Goal: Communication & Community: Share content

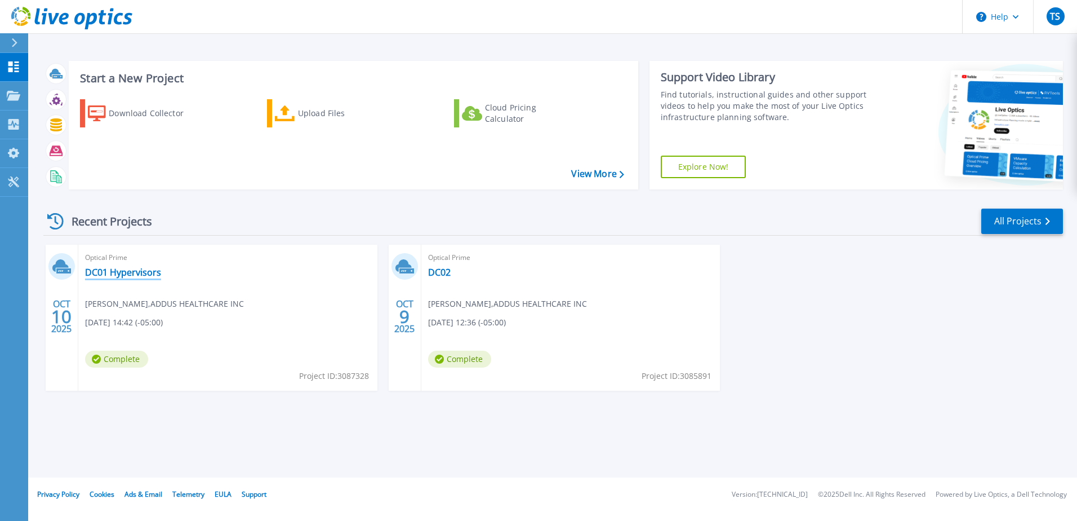
click at [143, 274] on link "DC01 Hypervisors" at bounding box center [123, 272] width 76 height 11
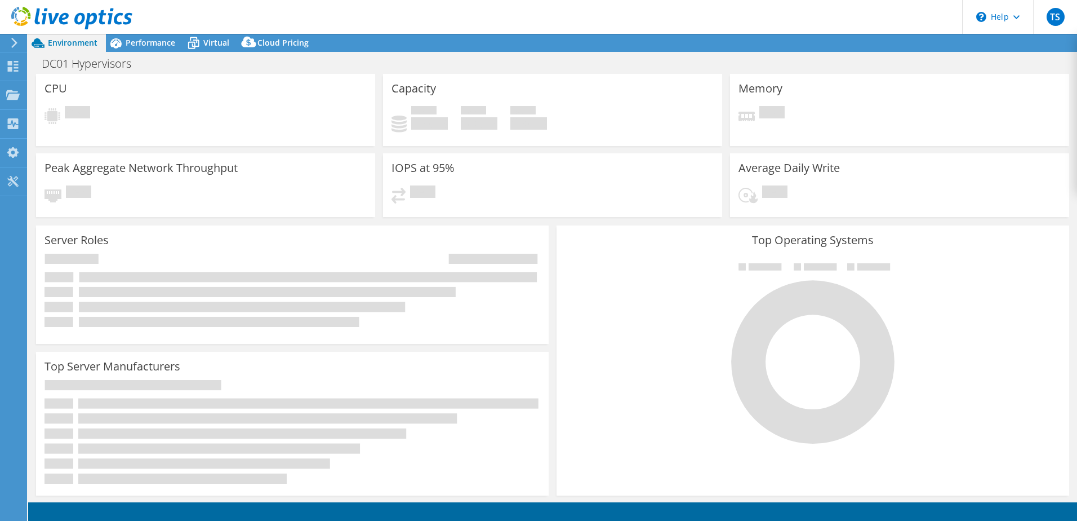
select select "USD"
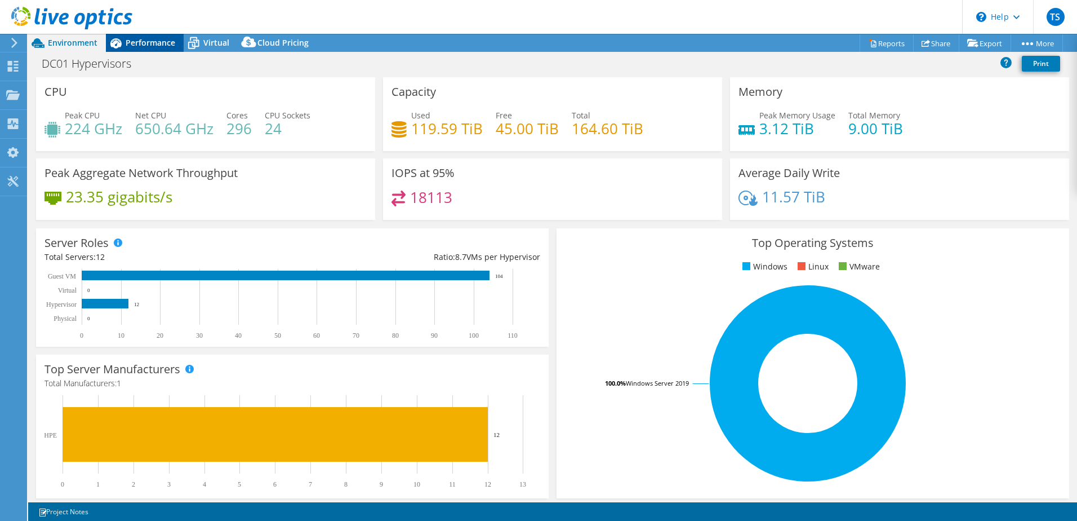
click at [143, 39] on span "Performance" at bounding box center [151, 42] width 50 height 11
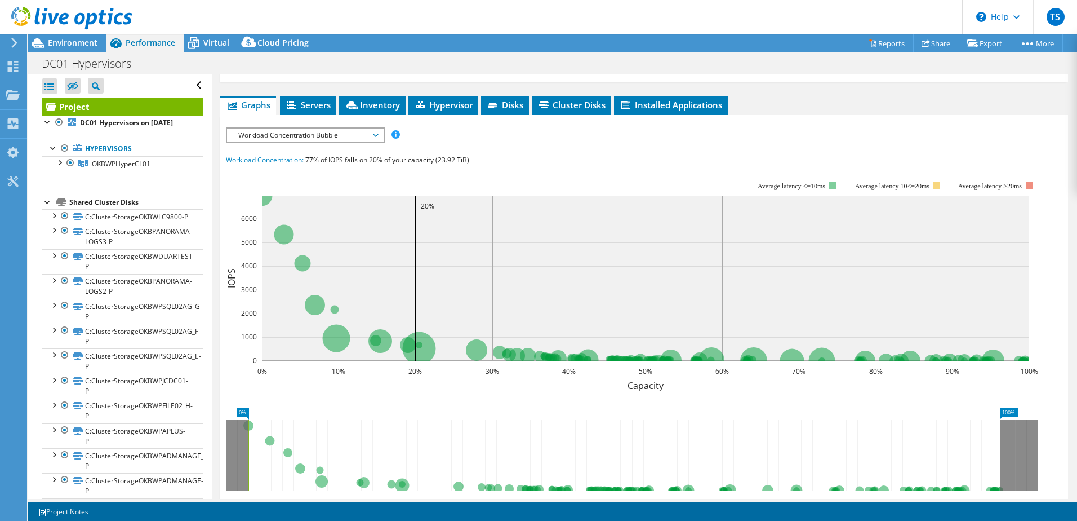
scroll to position [77, 0]
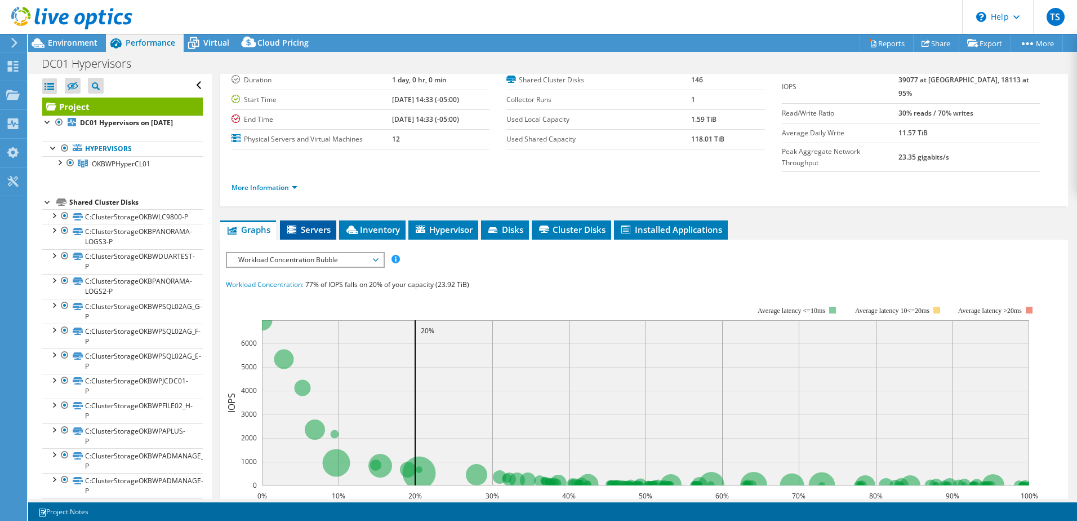
click at [311, 224] on span "Servers" at bounding box center [308, 229] width 45 height 11
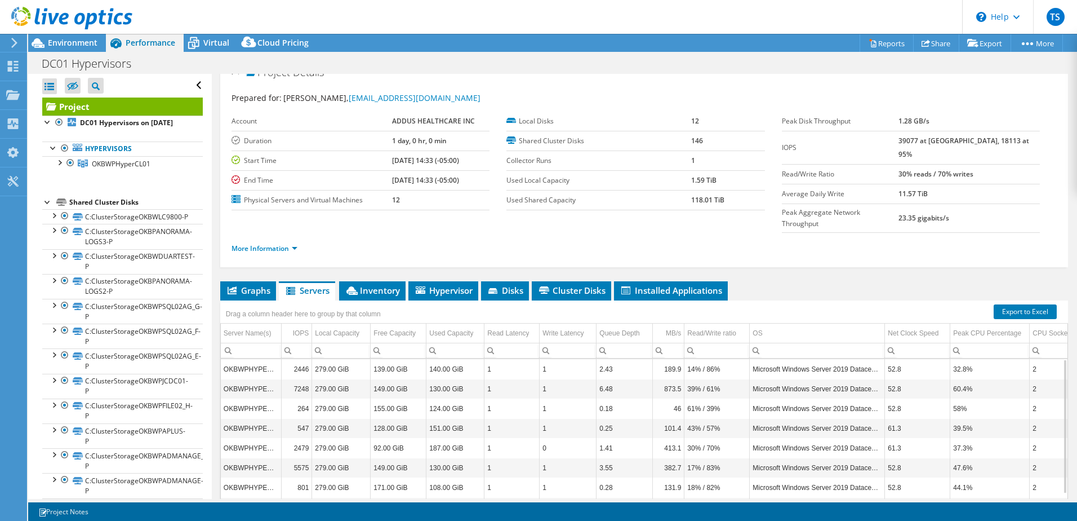
scroll to position [77, 0]
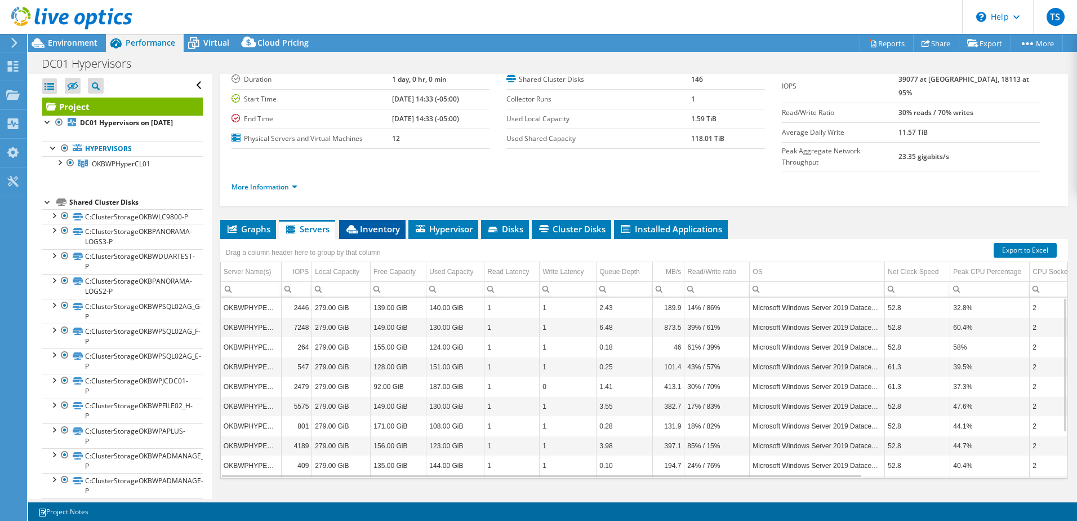
click at [360, 223] on span "Inventory" at bounding box center [372, 228] width 55 height 11
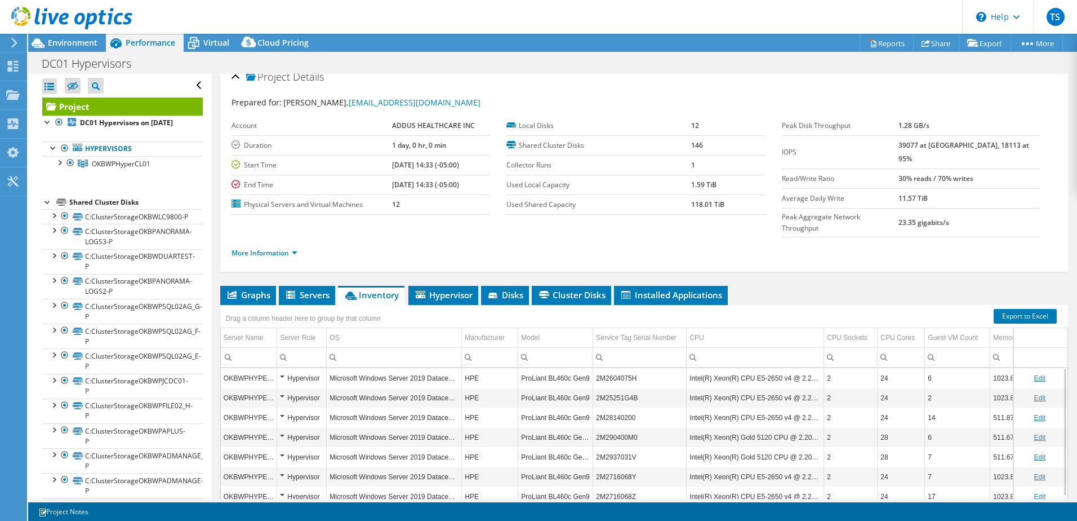
scroll to position [0, 0]
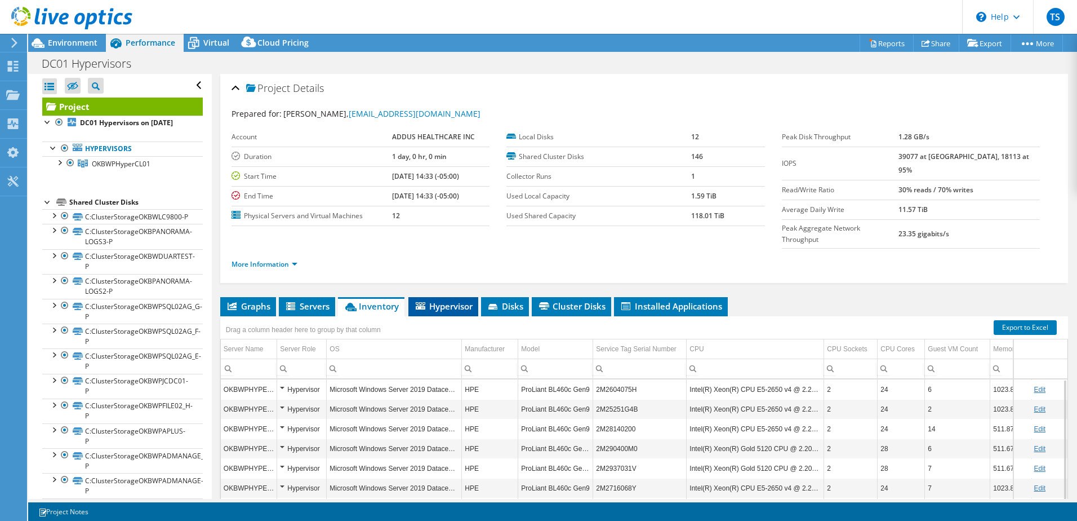
click at [449, 300] on span "Hypervisor" at bounding box center [443, 305] width 59 height 11
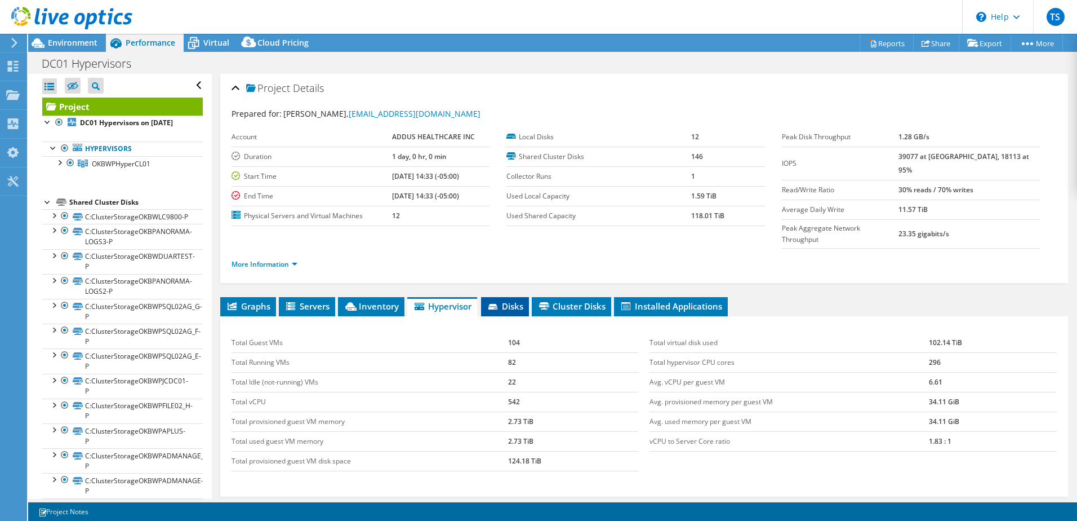
click at [512, 300] on span "Disks" at bounding box center [505, 305] width 37 height 11
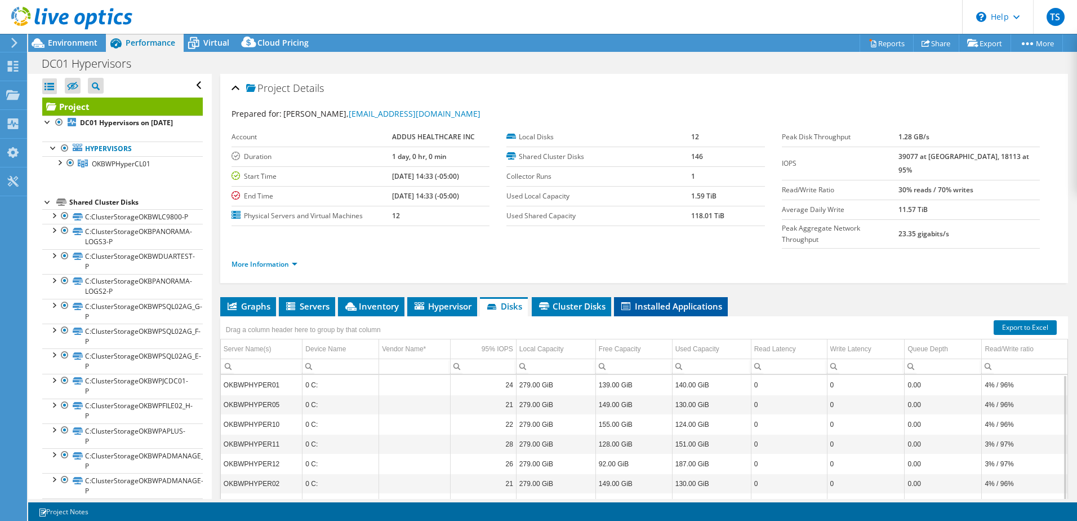
click at [663, 300] on span "Installed Applications" at bounding box center [671, 305] width 103 height 11
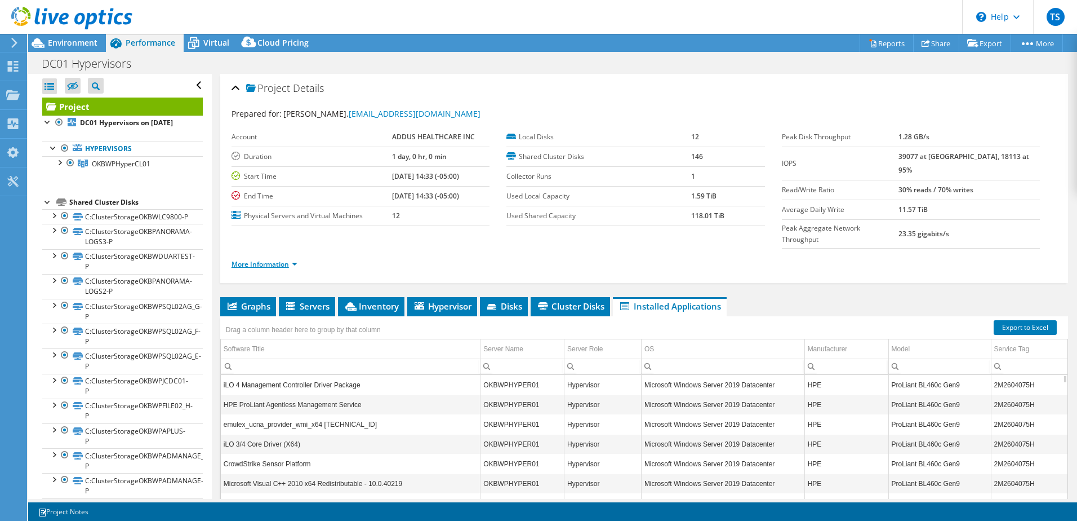
click at [287, 259] on link "More Information" at bounding box center [265, 264] width 66 height 10
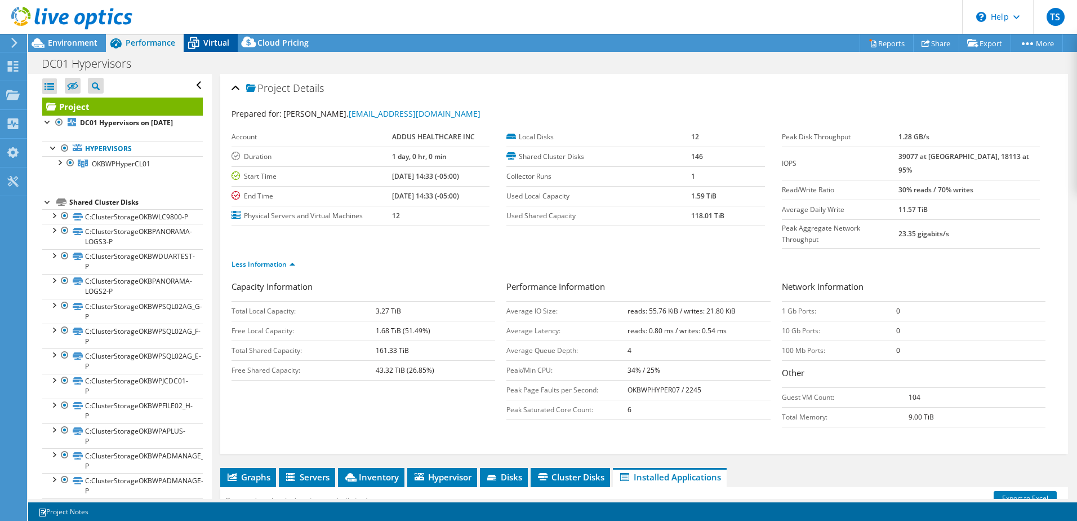
click at [210, 36] on div "Virtual" at bounding box center [211, 43] width 54 height 18
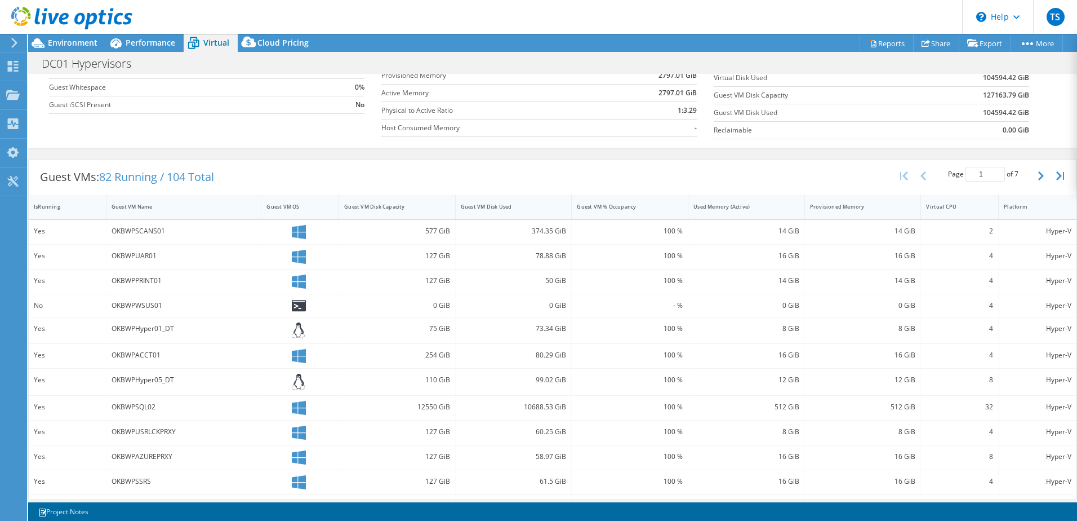
scroll to position [8, 0]
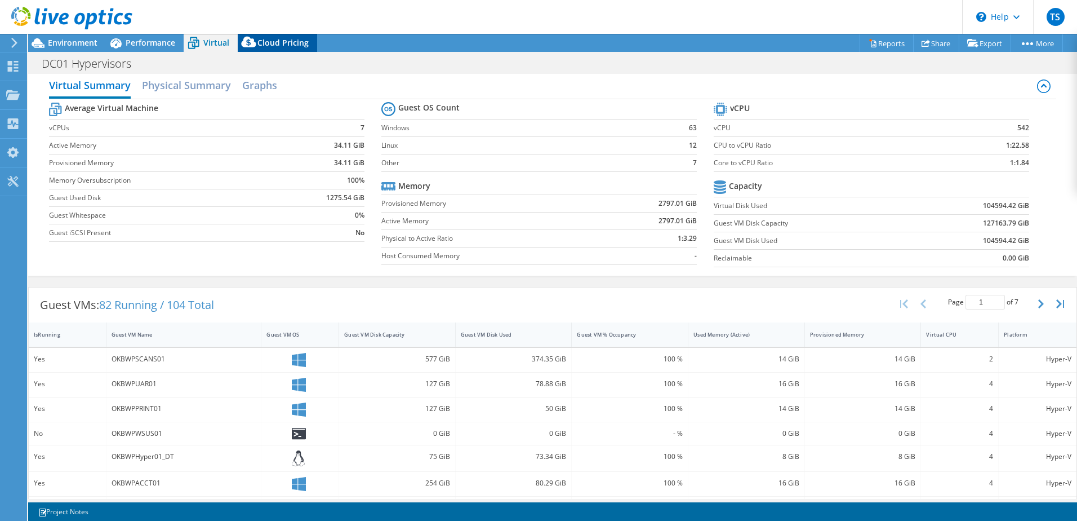
click at [283, 43] on span "Cloud Pricing" at bounding box center [283, 42] width 51 height 11
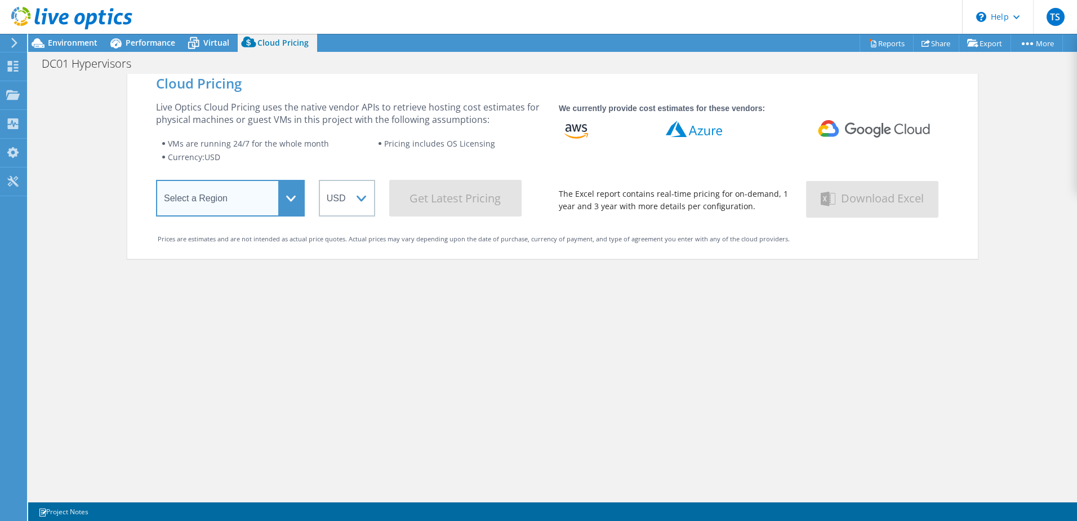
click at [255, 203] on select "Select a Region Asia Pacific (Hong Kong) Asia Pacific (Mumbai) Asia Pacific (Se…" at bounding box center [230, 198] width 149 height 37
select select "USEast"
click at [156, 182] on select "Select a Region Asia Pacific (Hong Kong) Asia Pacific (Mumbai) Asia Pacific (Se…" at bounding box center [230, 198] width 149 height 37
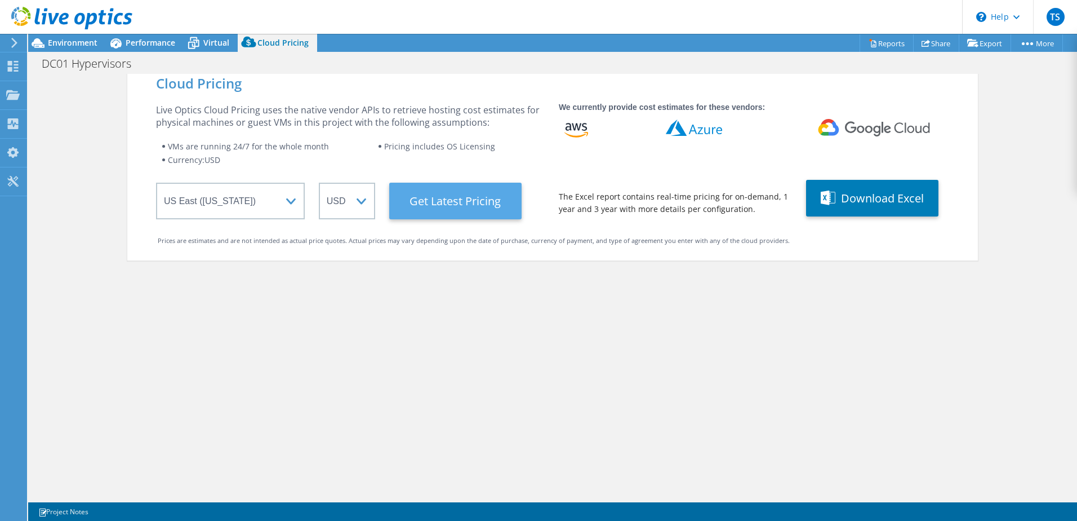
click at [488, 197] on Latest "Get Latest Pricing" at bounding box center [455, 201] width 132 height 37
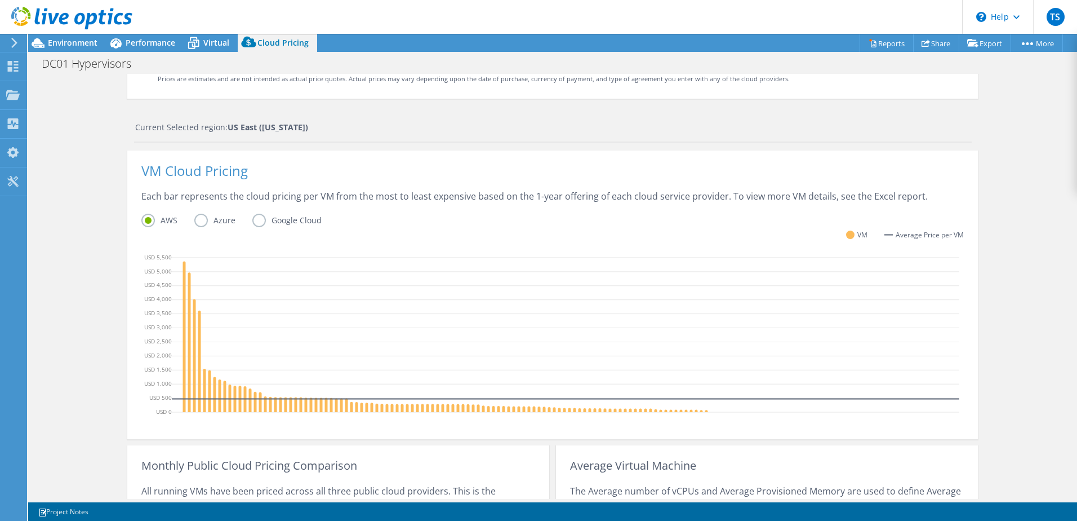
scroll to position [158, 0]
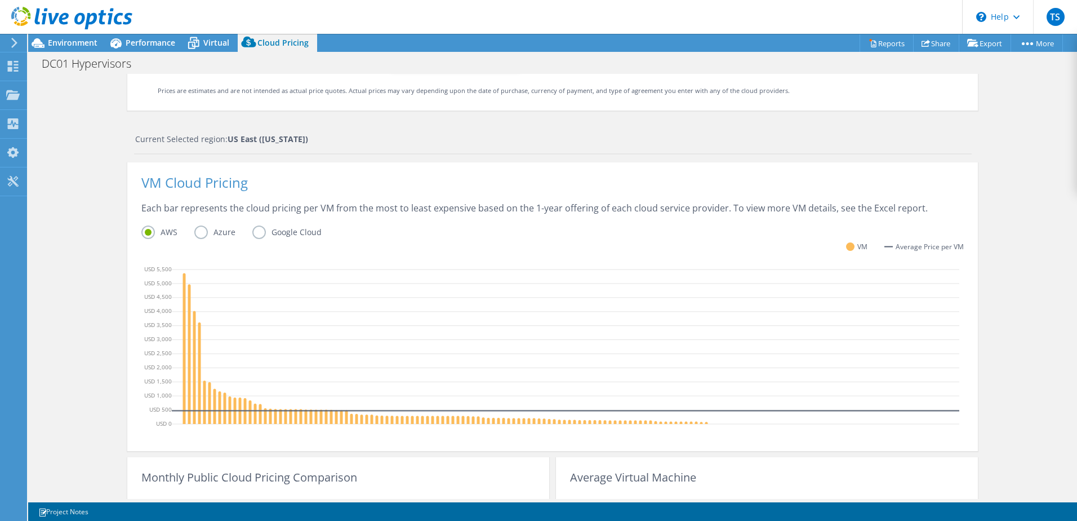
click at [198, 234] on label "Azure" at bounding box center [223, 232] width 58 height 14
click at [0, 0] on input "Azure" at bounding box center [0, 0] width 0 height 0
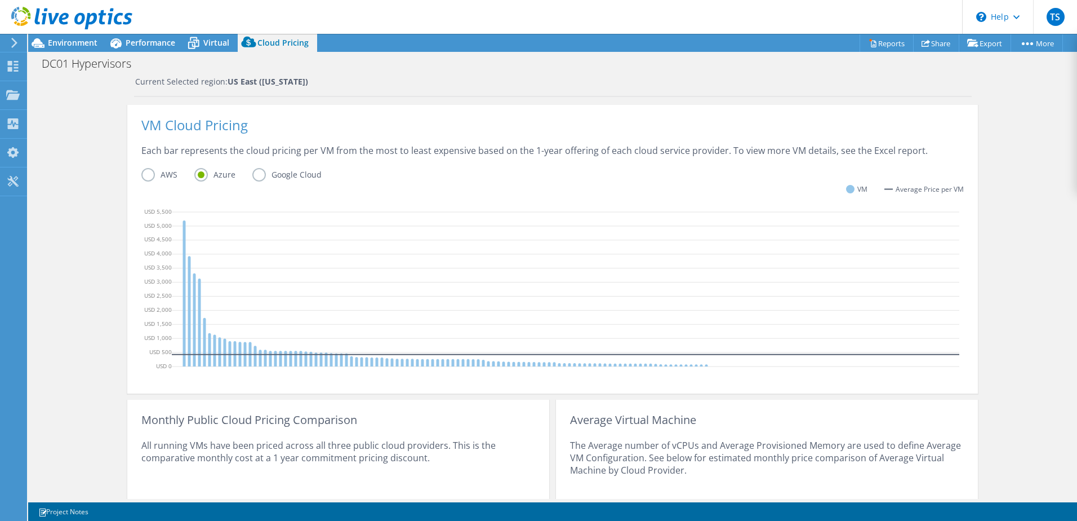
scroll to position [215, 0]
click at [320, 359] on icon at bounding box center [566, 291] width 788 height 169
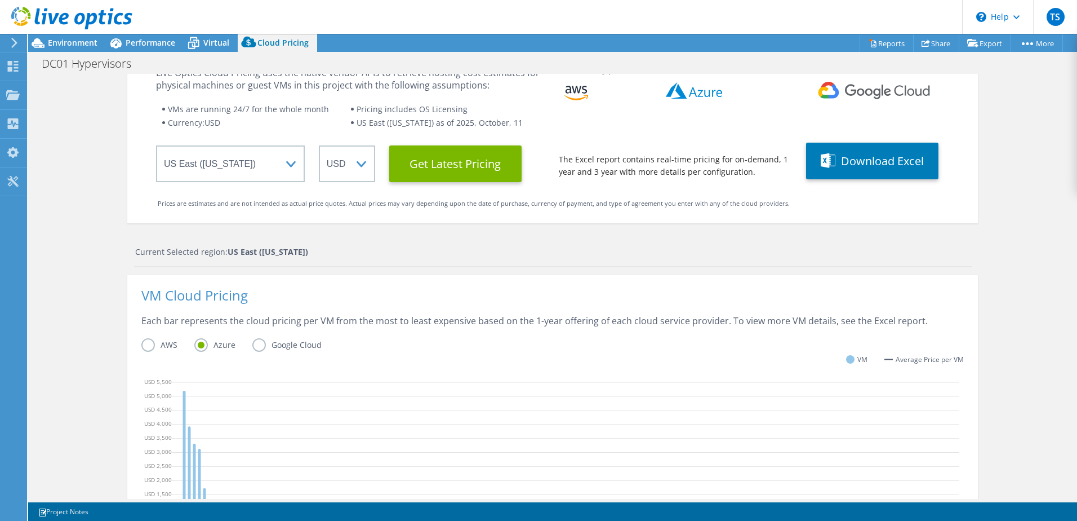
scroll to position [0, 0]
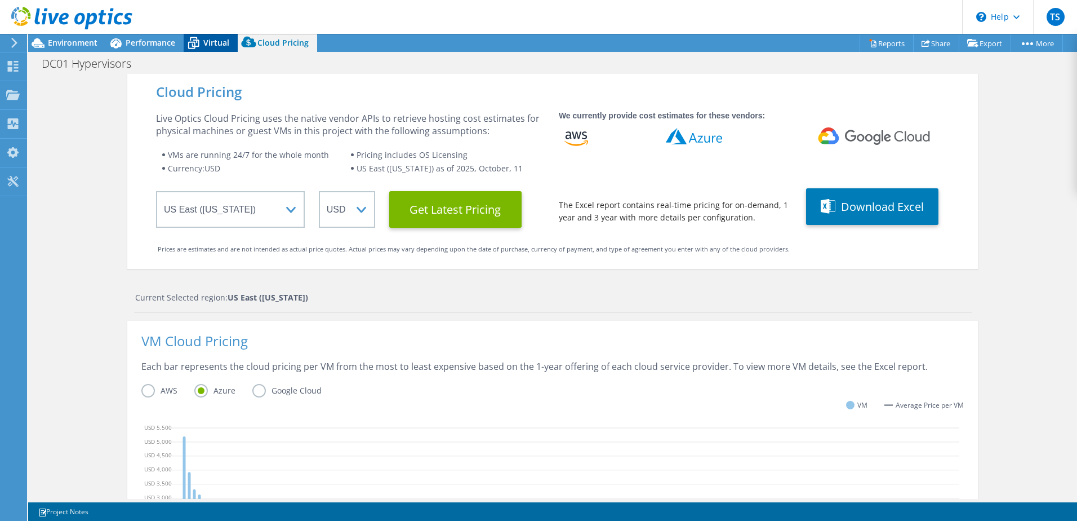
click at [193, 43] on icon at bounding box center [194, 43] width 20 height 20
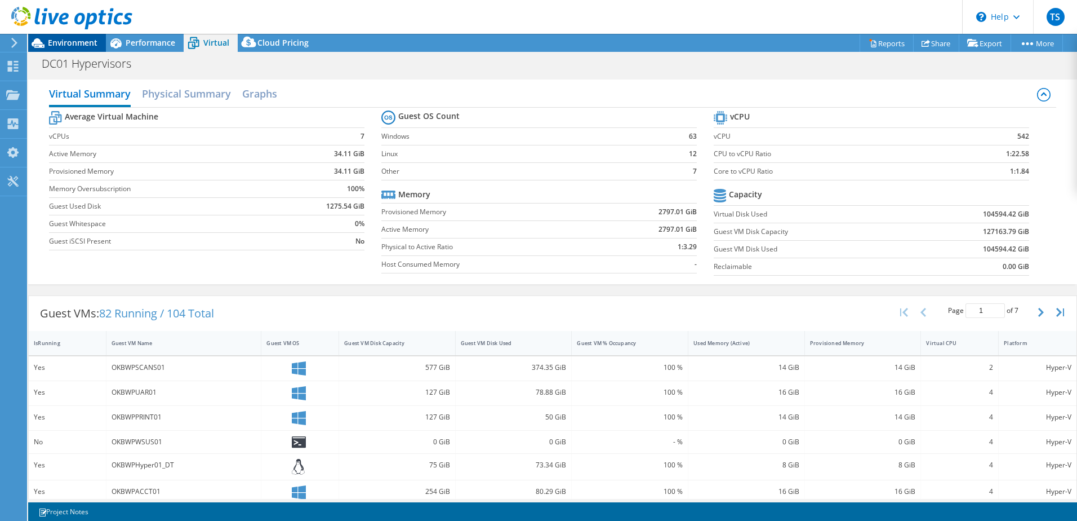
click at [64, 40] on span "Environment" at bounding box center [73, 42] width 50 height 11
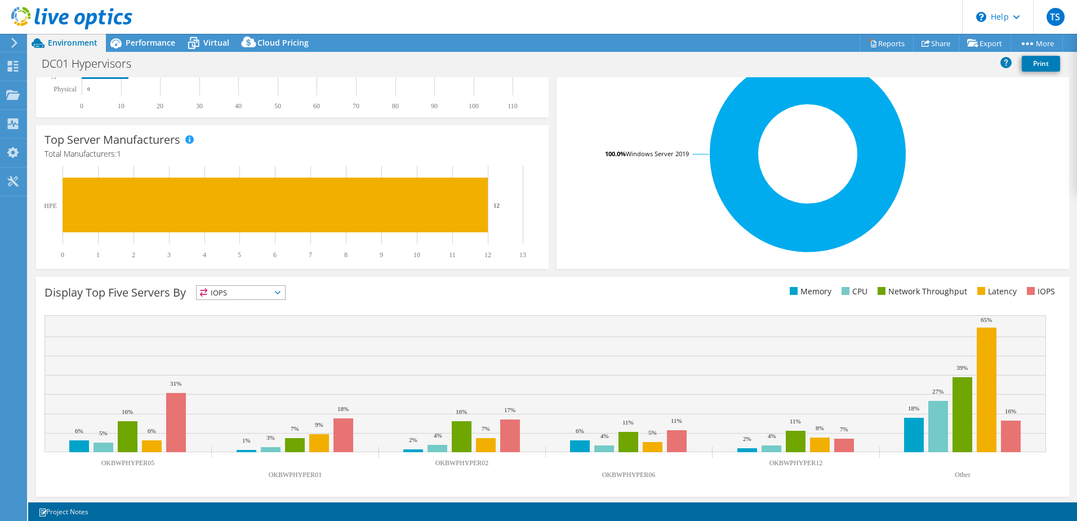
scroll to position [232, 0]
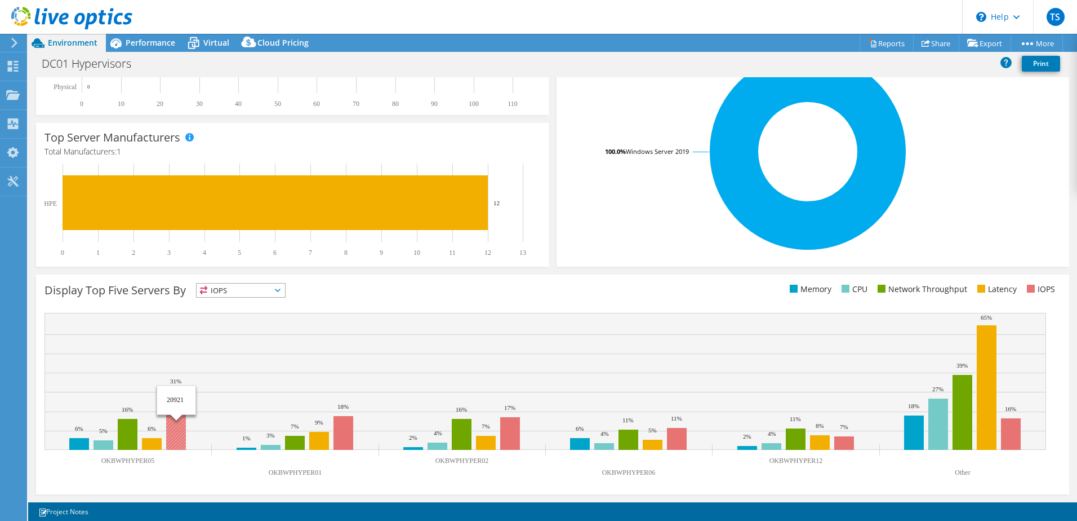
click at [170, 428] on rect at bounding box center [176, 420] width 20 height 59
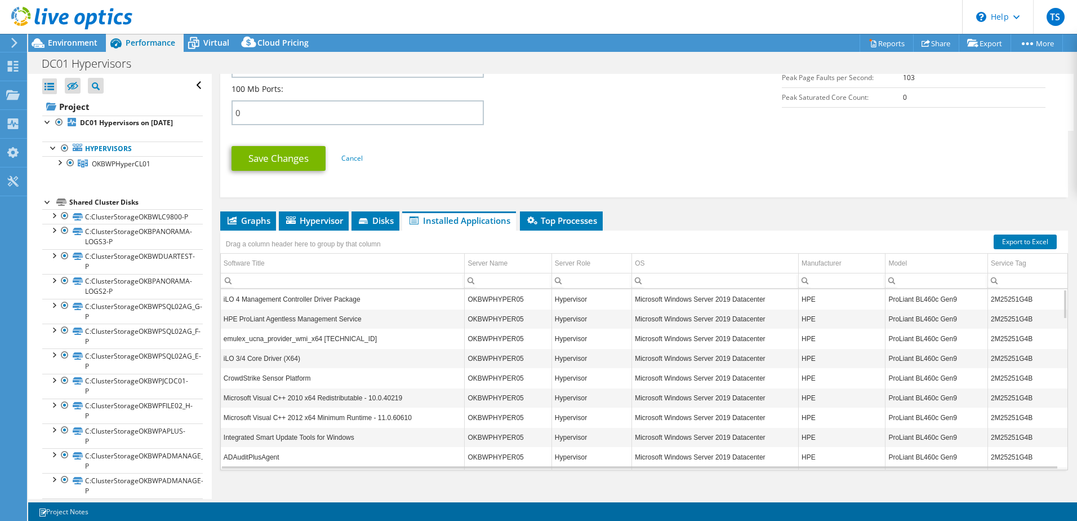
scroll to position [557, 0]
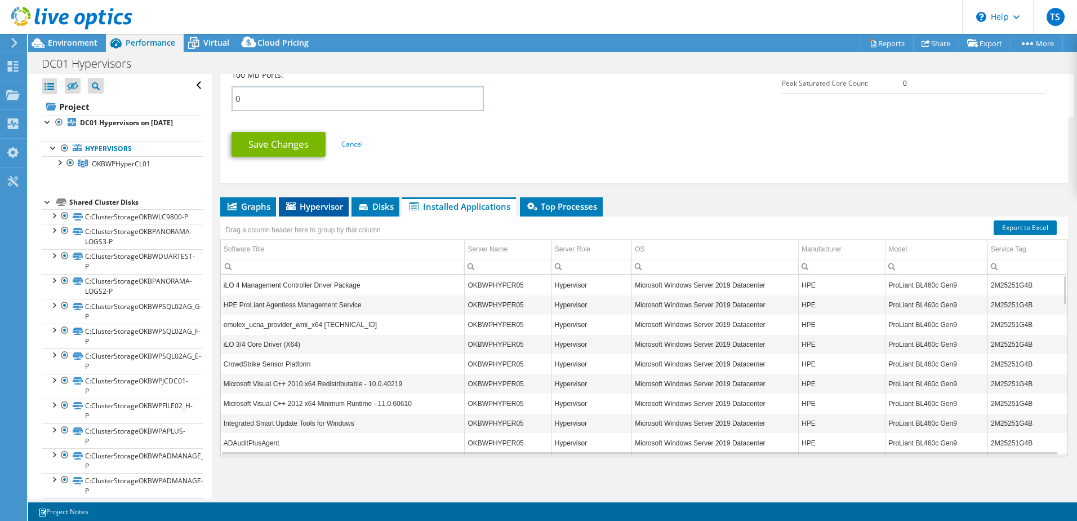
click at [323, 210] on span "Hypervisor" at bounding box center [314, 206] width 59 height 11
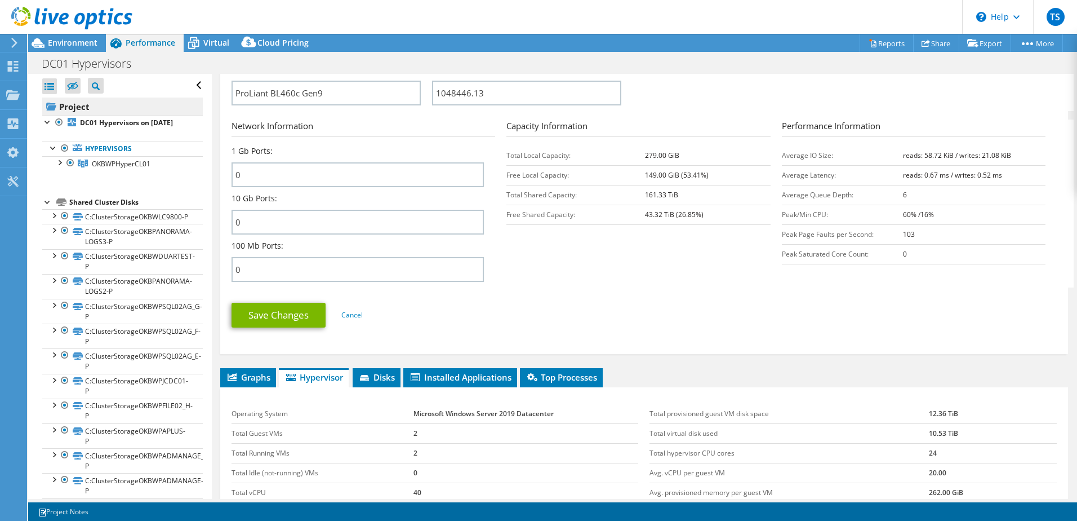
scroll to position [275, 0]
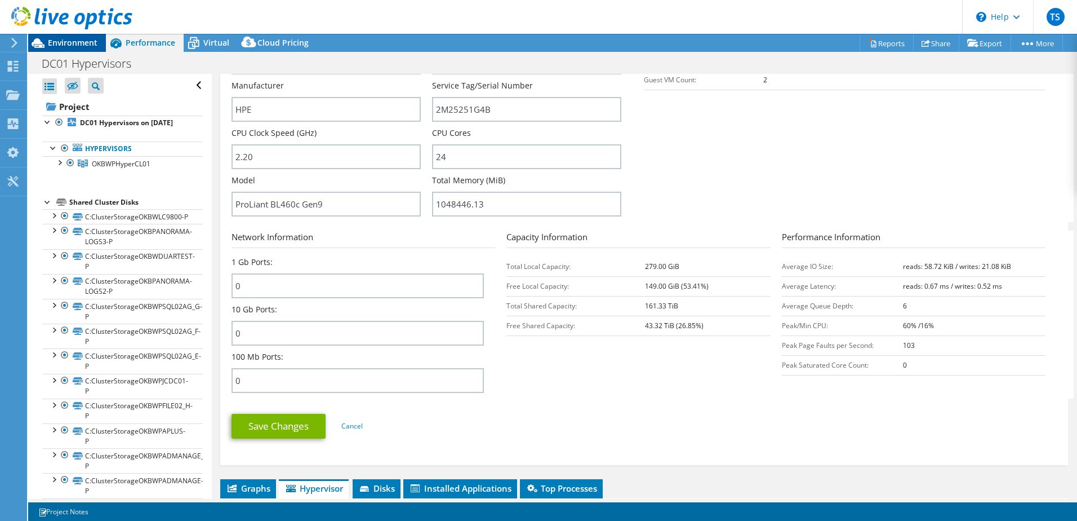
click at [57, 43] on span "Environment" at bounding box center [73, 42] width 50 height 11
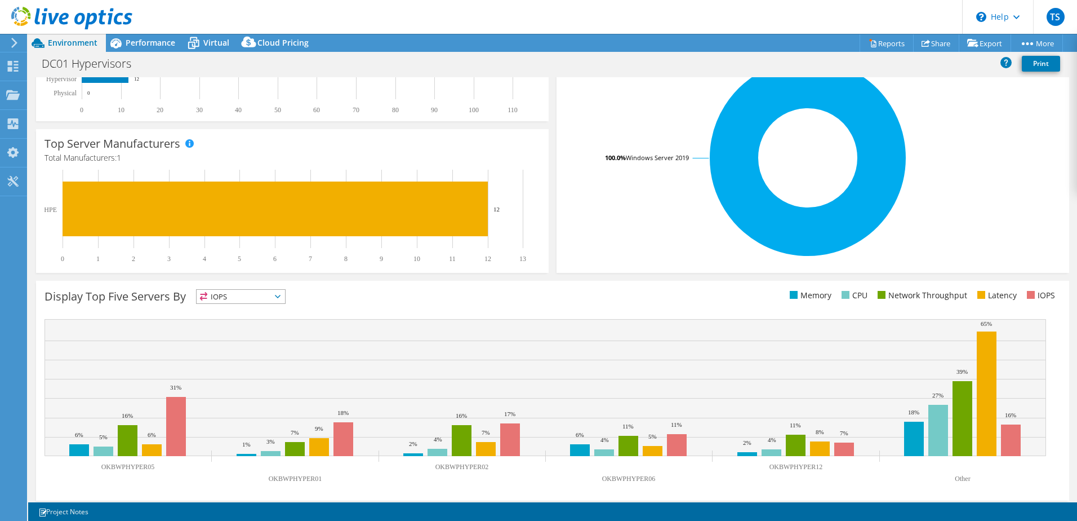
scroll to position [232, 0]
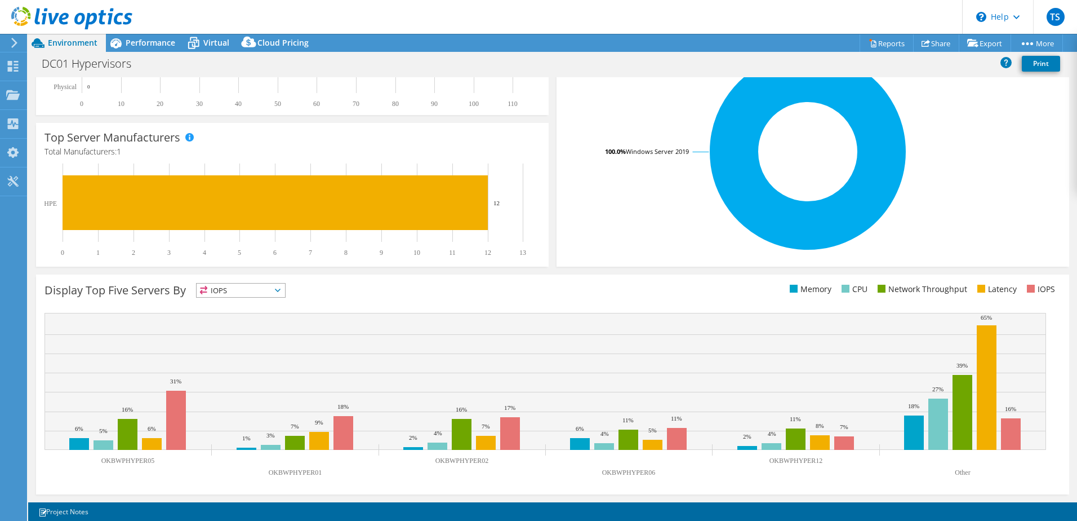
click at [240, 288] on span "IOPS" at bounding box center [241, 290] width 88 height 14
click at [234, 322] on li "Memory" at bounding box center [241, 321] width 88 height 16
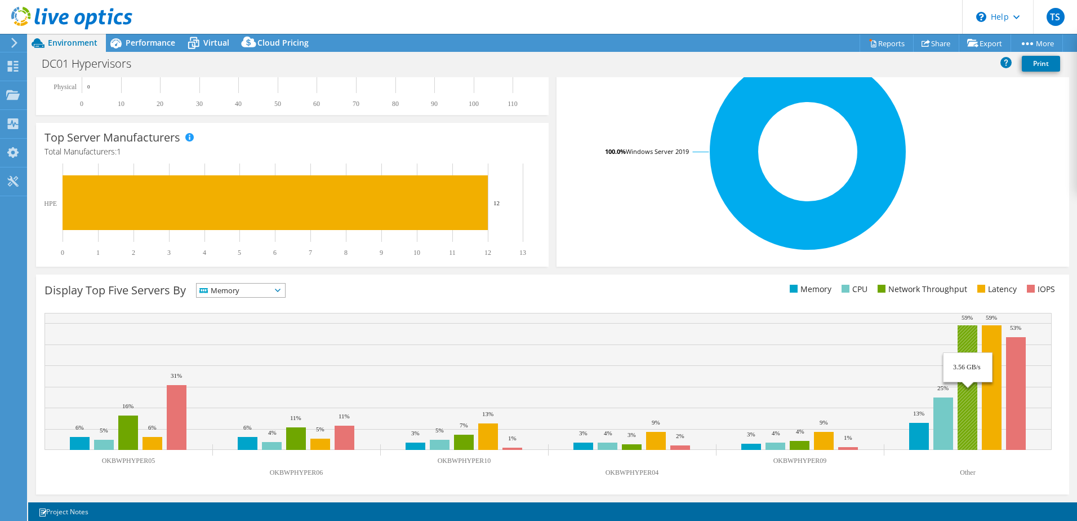
click at [969, 396] on rect at bounding box center [968, 387] width 20 height 125
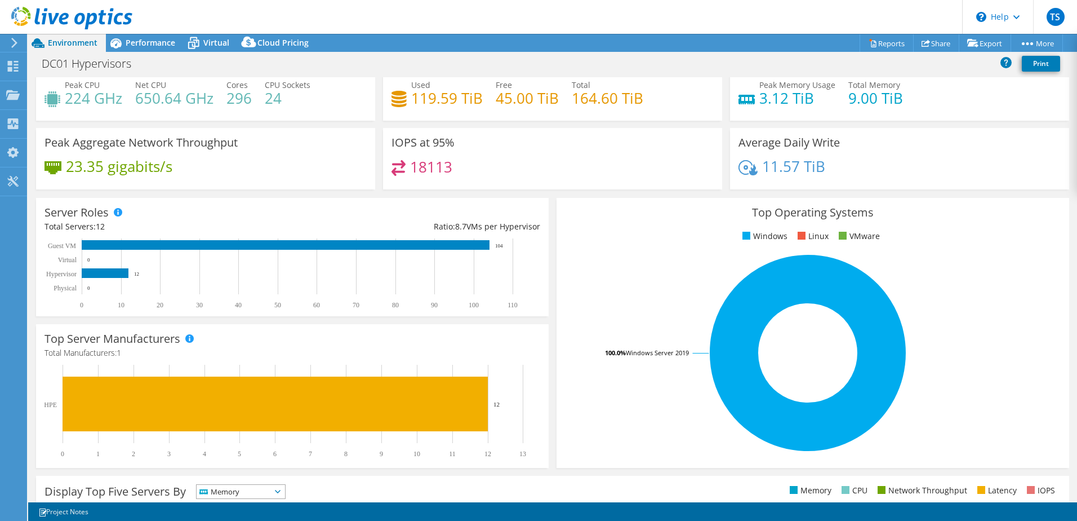
scroll to position [0, 0]
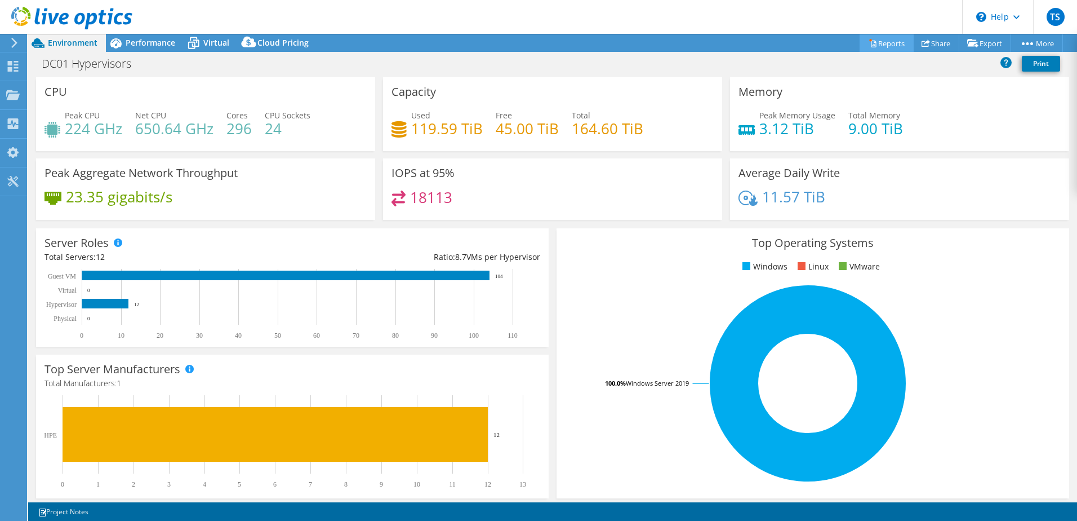
click at [875, 40] on link "Reports" at bounding box center [887, 42] width 54 height 17
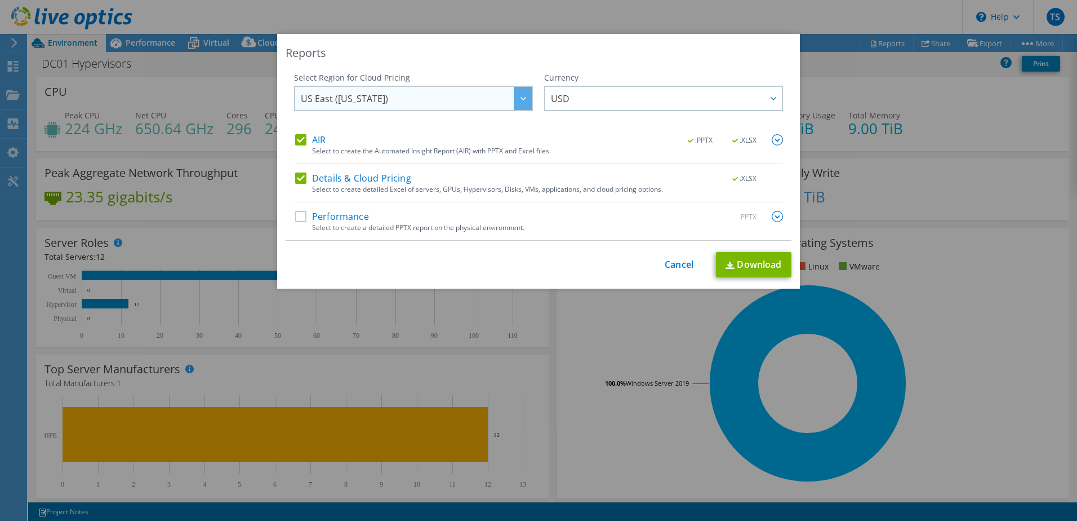
click at [456, 99] on span "US East (Virginia)" at bounding box center [416, 98] width 231 height 23
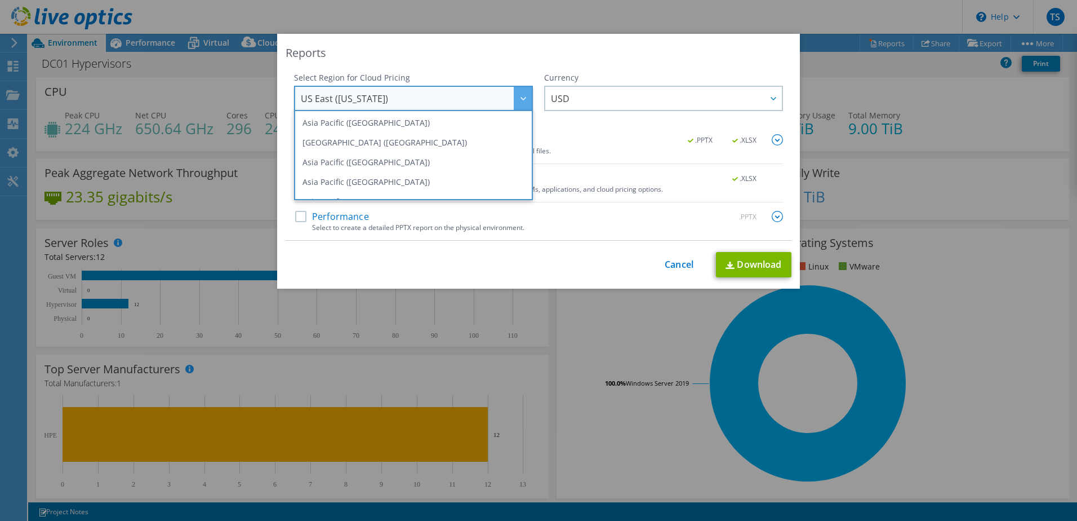
click at [456, 99] on span "US East (Virginia)" at bounding box center [416, 98] width 231 height 23
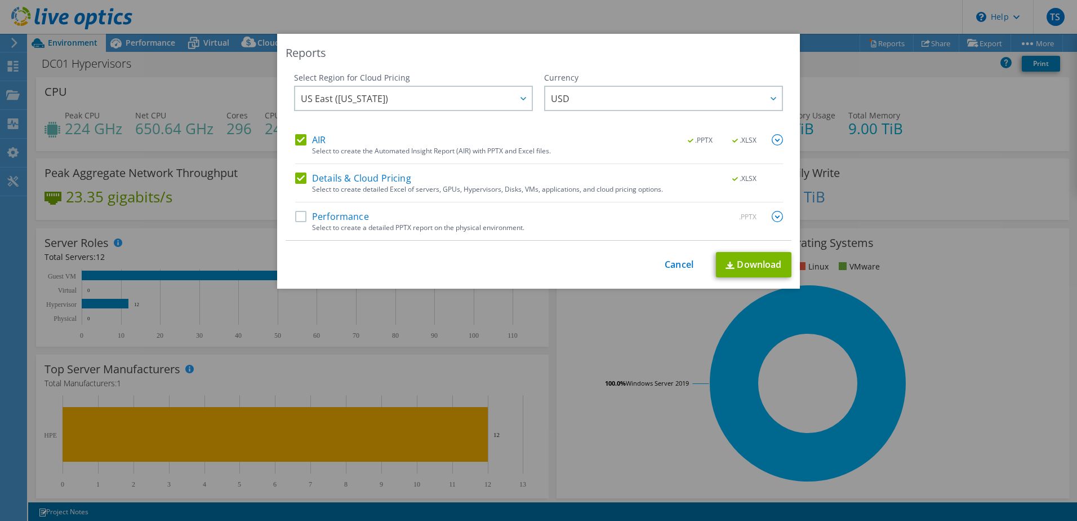
click at [301, 180] on label "Details & Cloud Pricing" at bounding box center [353, 177] width 116 height 11
click at [0, 0] on input "Details & Cloud Pricing" at bounding box center [0, 0] width 0 height 0
click at [298, 140] on label "AIR" at bounding box center [310, 139] width 30 height 11
click at [0, 0] on input "AIR" at bounding box center [0, 0] width 0 height 0
click at [295, 217] on label "Performance" at bounding box center [332, 216] width 74 height 11
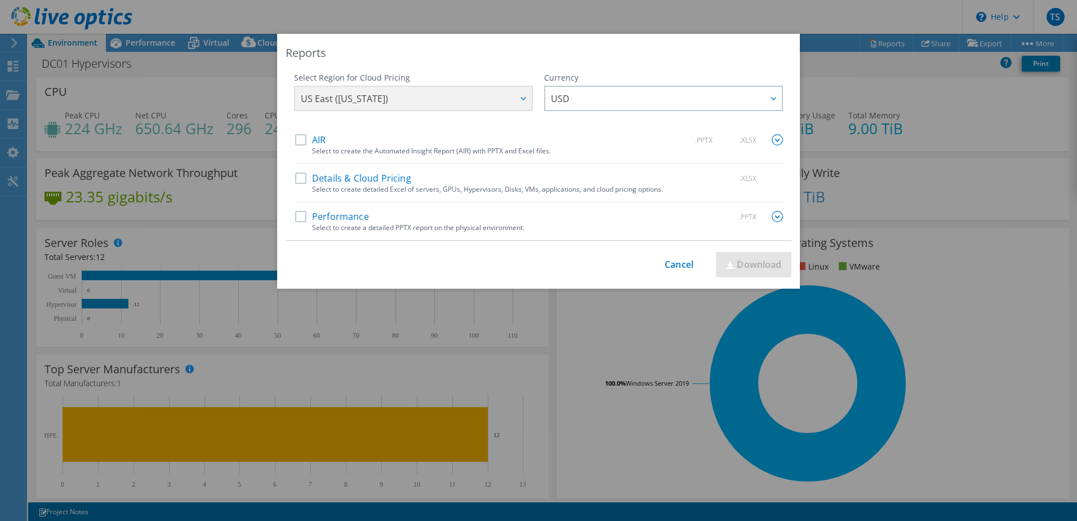
click at [0, 0] on input "Performance" at bounding box center [0, 0] width 0 height 0
click at [764, 264] on link "Download" at bounding box center [754, 264] width 76 height 25
click at [300, 214] on label "Performance" at bounding box center [332, 216] width 74 height 11
click at [0, 0] on input "Performance" at bounding box center [0, 0] width 0 height 0
click at [296, 139] on label "AIR" at bounding box center [310, 139] width 30 height 11
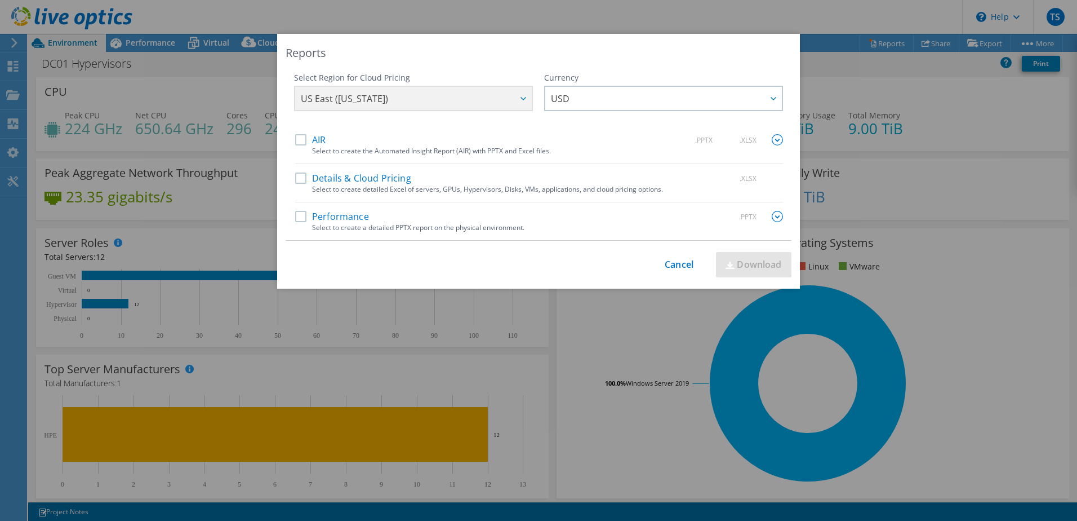
click at [0, 0] on input "AIR" at bounding box center [0, 0] width 0 height 0
click at [741, 259] on link "Download" at bounding box center [754, 264] width 76 height 25
click at [666, 259] on link "Cancel" at bounding box center [679, 264] width 29 height 11
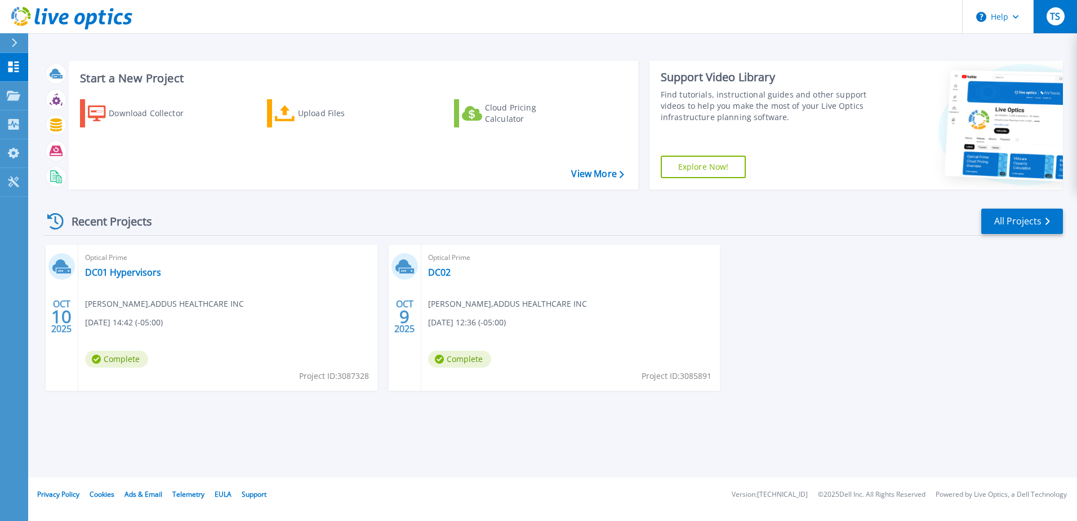
click at [1057, 12] on span "TS" at bounding box center [1055, 16] width 10 height 9
click at [10, 188] on link "Tools Tools" at bounding box center [14, 182] width 28 height 29
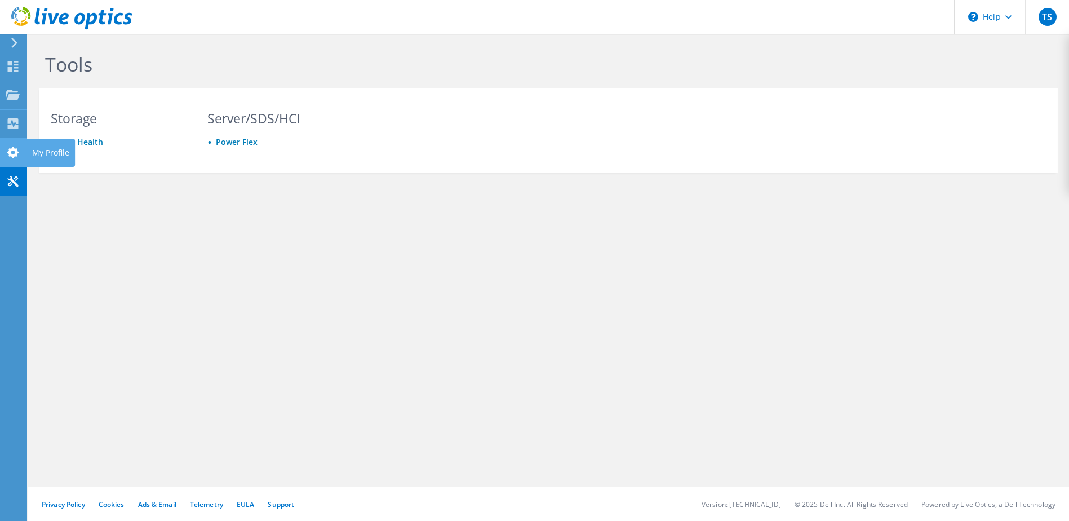
click at [14, 155] on use at bounding box center [12, 152] width 11 height 11
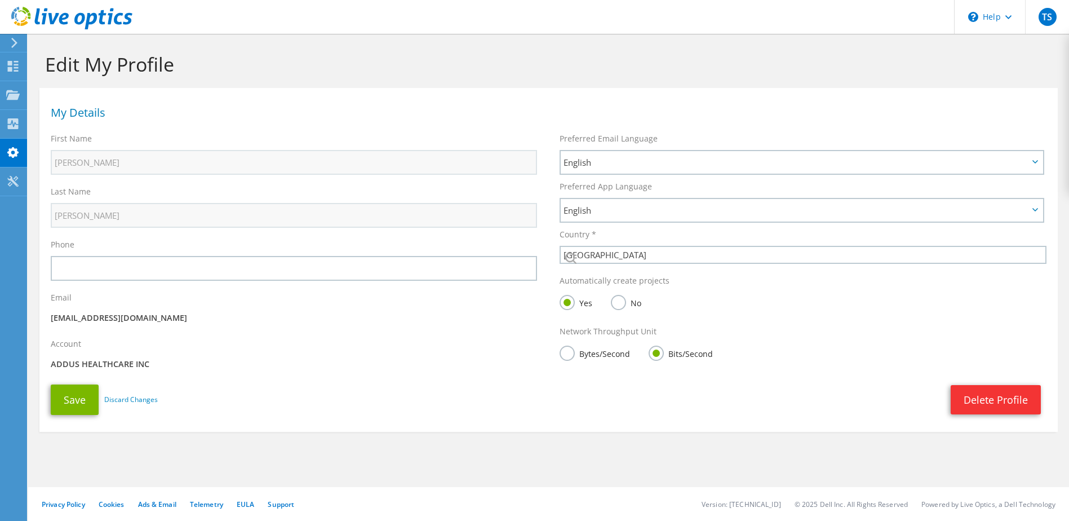
select select "224"
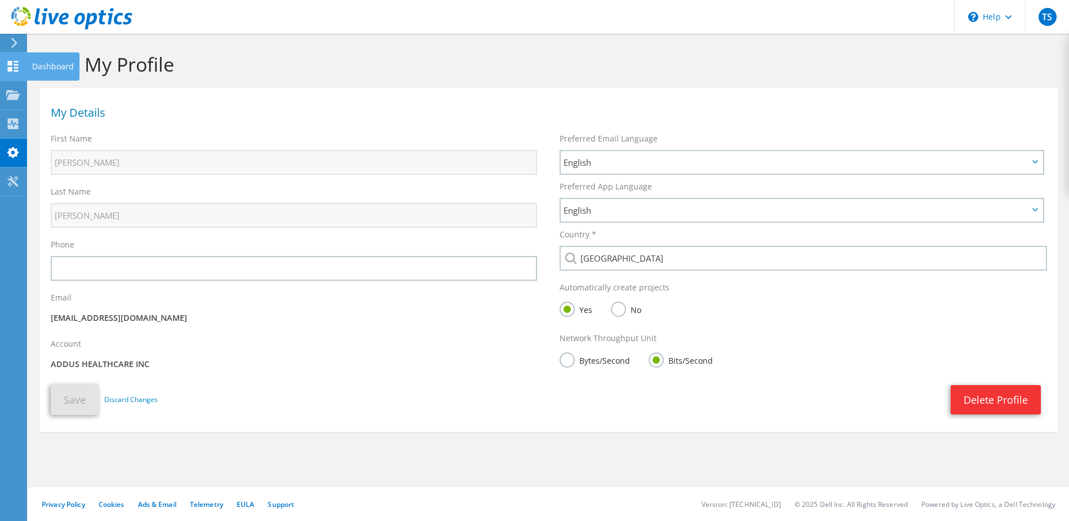
click at [7, 72] on div at bounding box center [13, 67] width 14 height 12
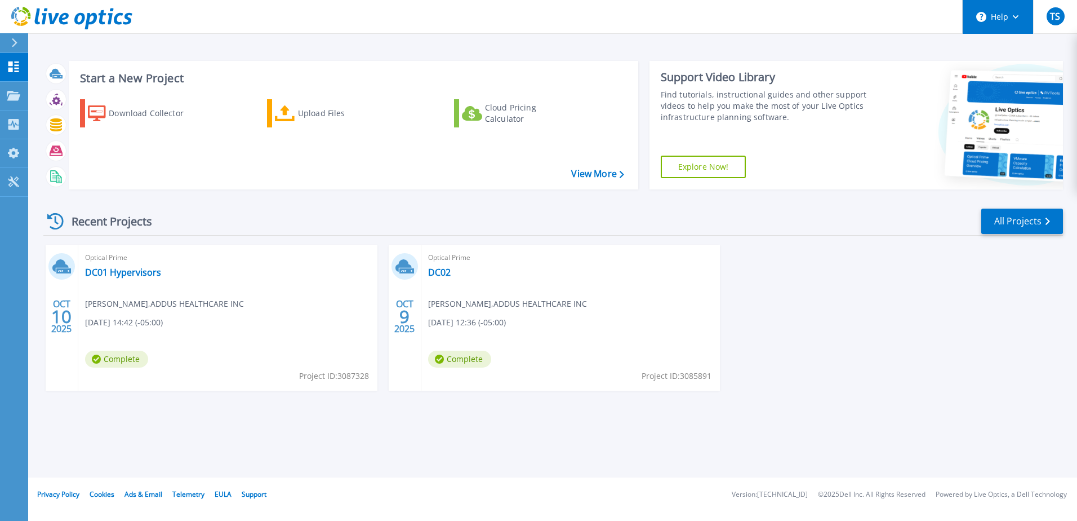
click at [1007, 19] on button "Help" at bounding box center [998, 17] width 70 height 34
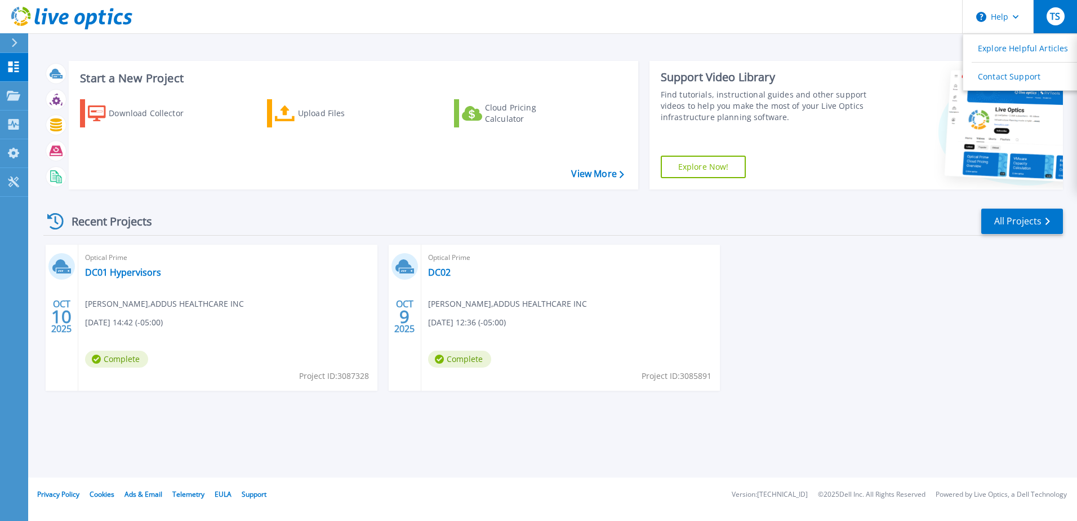
click at [1042, 11] on button "TS" at bounding box center [1055, 16] width 44 height 33
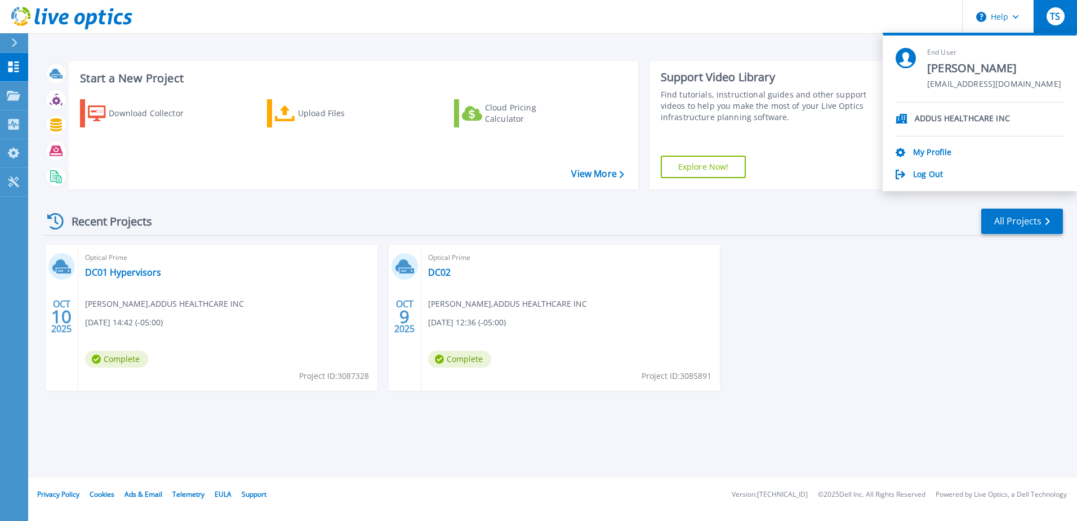
click at [939, 120] on p "ADDUS HEALTHCARE INC" at bounding box center [962, 119] width 95 height 11
click at [928, 154] on link "My Profile" at bounding box center [932, 153] width 38 height 11
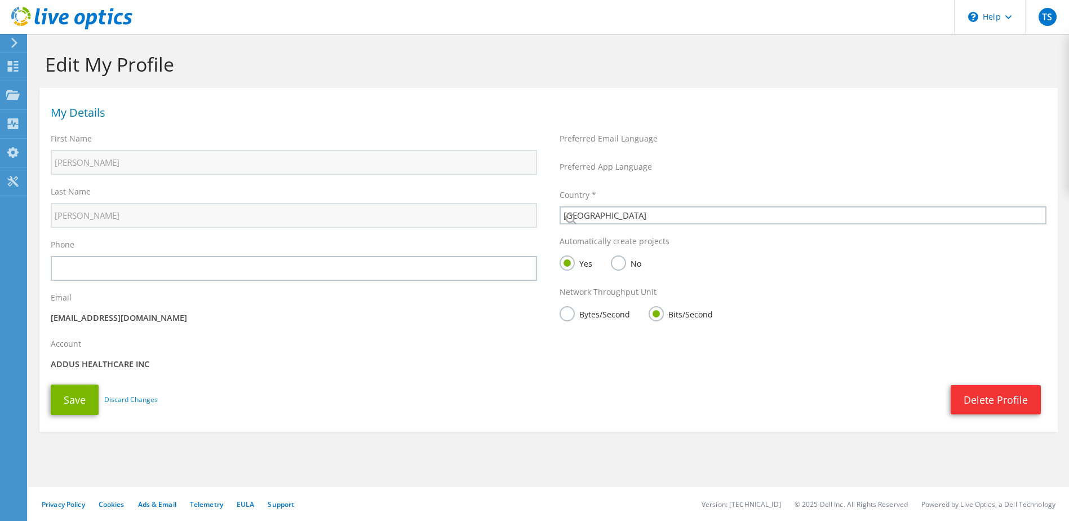
select select "224"
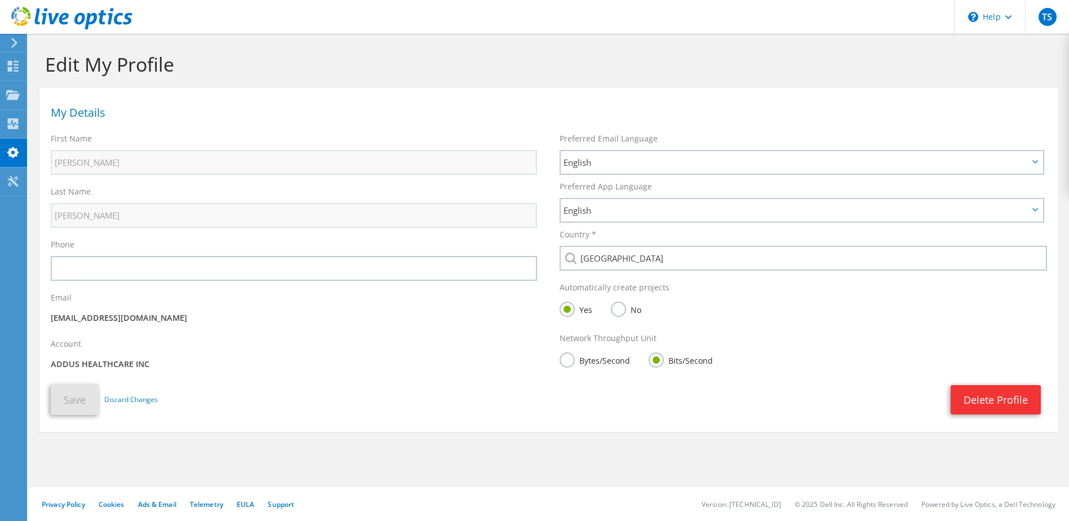
click at [568, 361] on label "Bytes/Second" at bounding box center [595, 359] width 70 height 14
click at [0, 0] on input "Bytes/Second" at bounding box center [0, 0] width 0 height 0
click at [74, 388] on button "Save" at bounding box center [75, 399] width 48 height 30
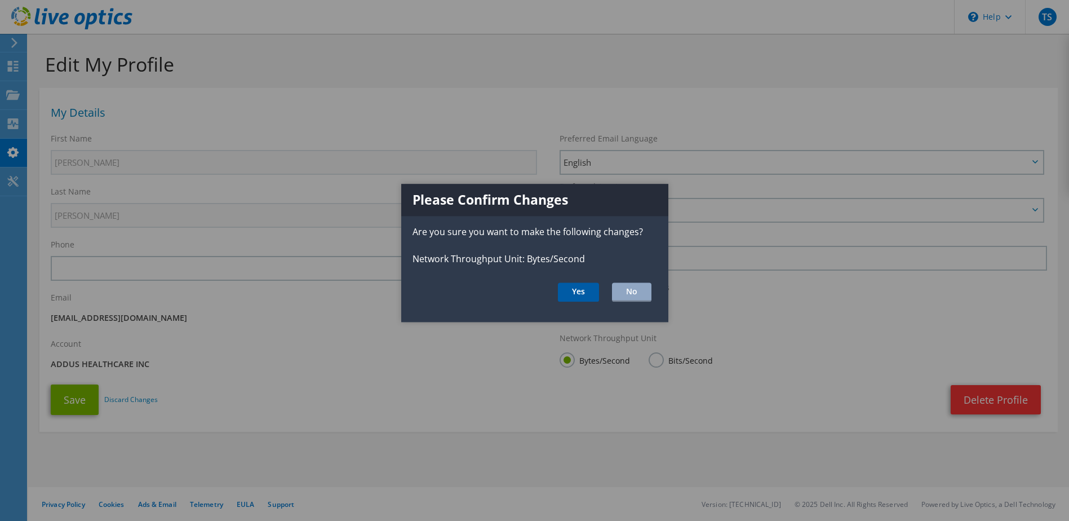
click at [585, 291] on button "Yes" at bounding box center [578, 291] width 41 height 19
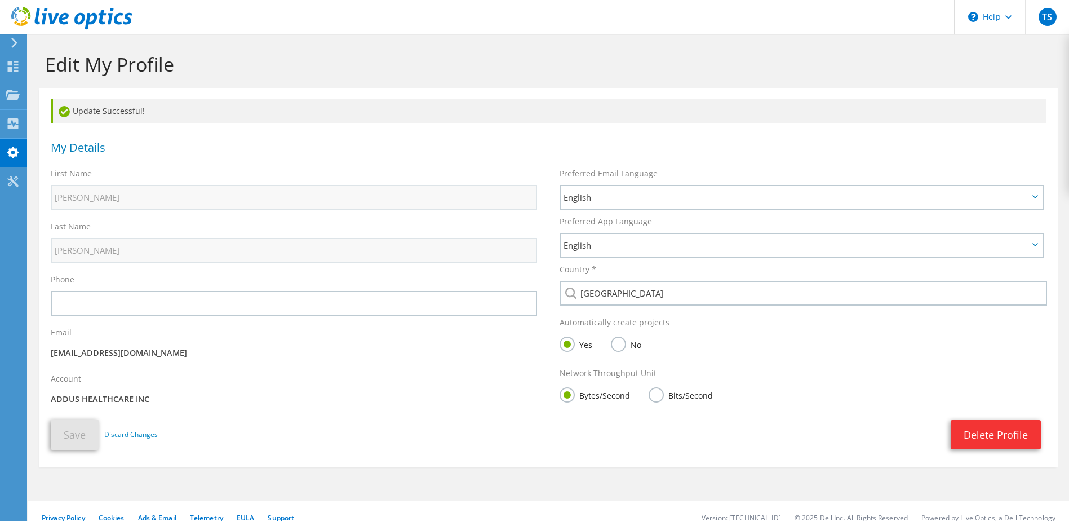
click at [662, 397] on label "Bits/Second" at bounding box center [681, 394] width 64 height 14
click at [0, 0] on input "Bits/Second" at bounding box center [0, 0] width 0 height 0
click at [74, 433] on button "Save" at bounding box center [75, 434] width 48 height 30
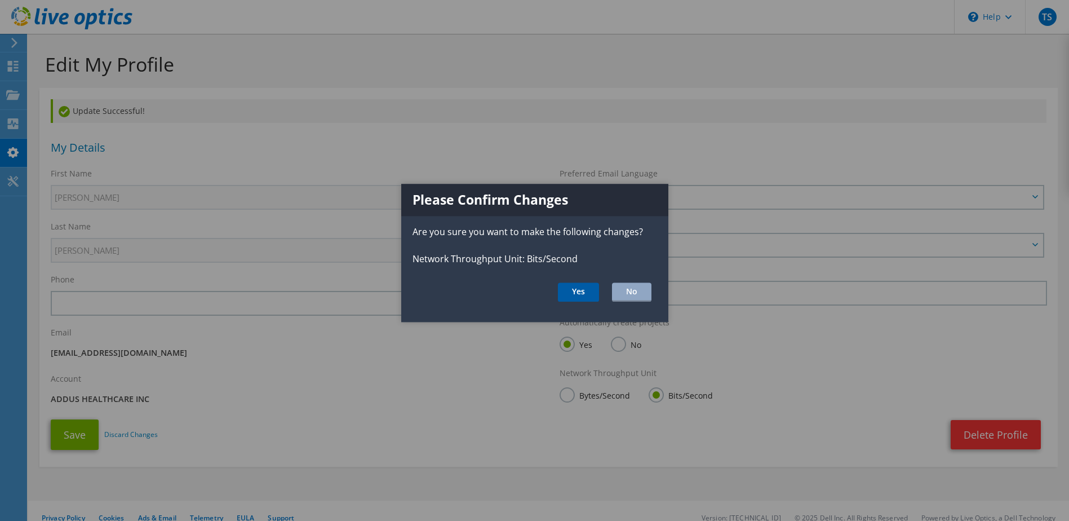
click at [564, 285] on button "Yes" at bounding box center [578, 291] width 41 height 19
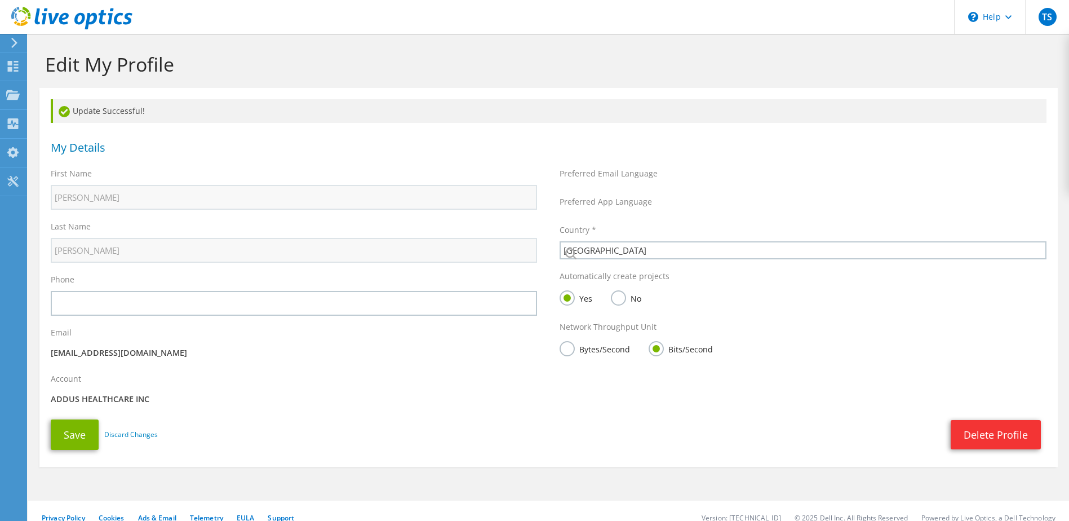
select select "224"
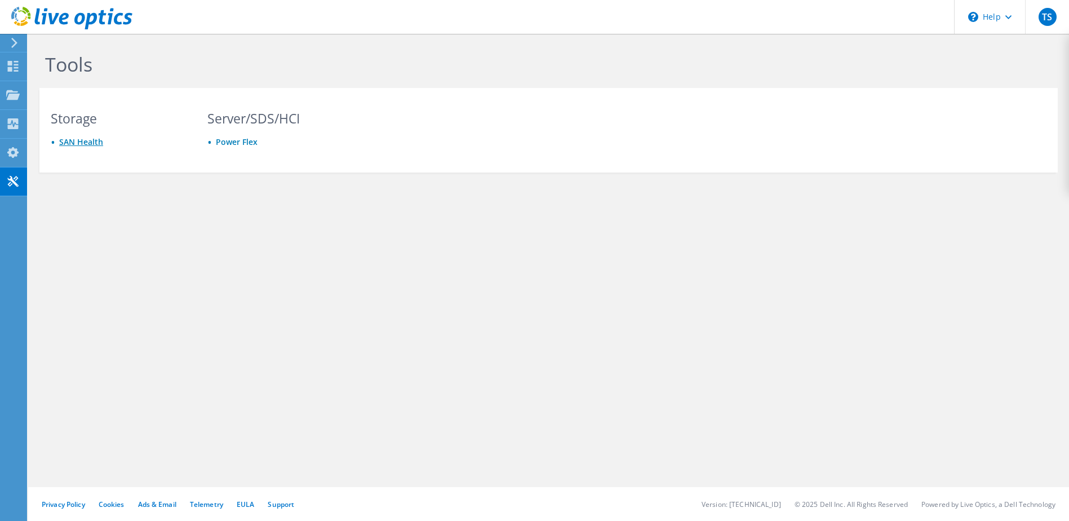
click at [65, 141] on link "SAN Health" at bounding box center [81, 141] width 44 height 11
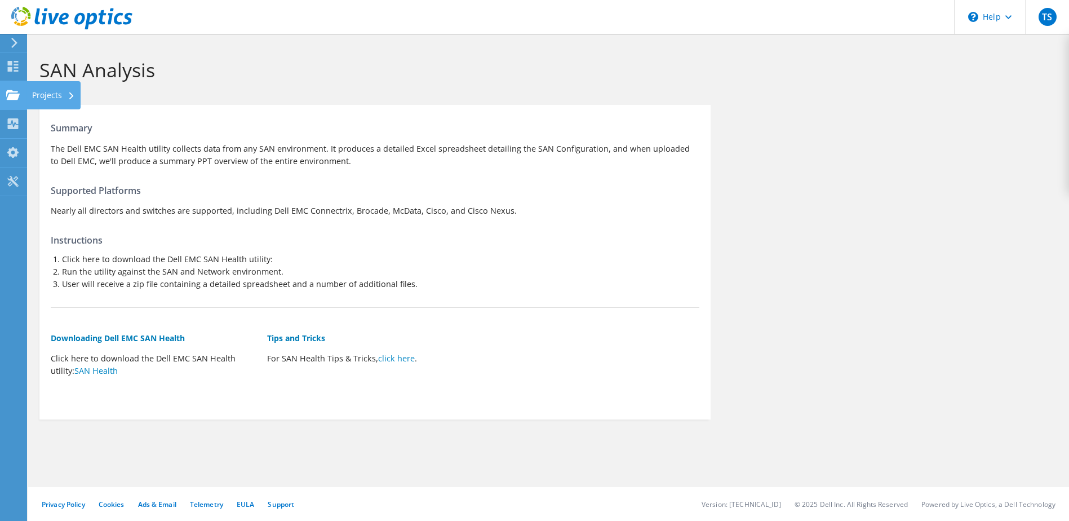
click at [69, 94] on icon at bounding box center [71, 95] width 5 height 7
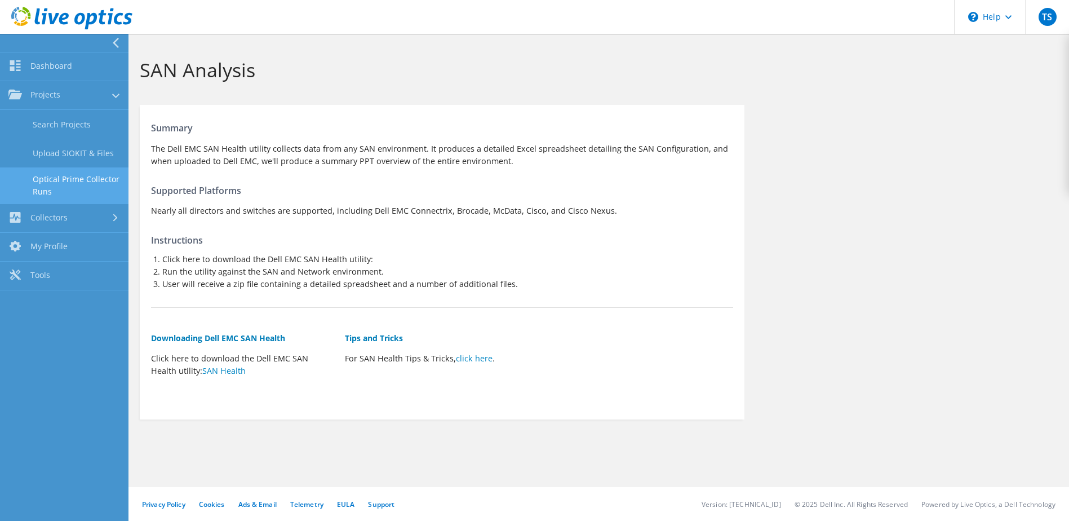
click at [65, 188] on link "Optical Prime Collector Runs" at bounding box center [64, 185] width 128 height 36
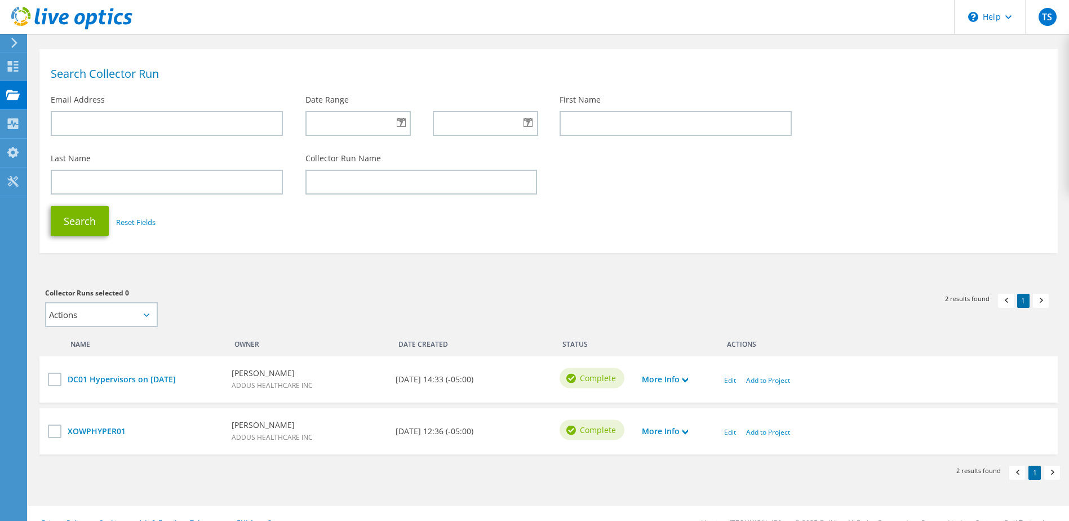
scroll to position [56, 0]
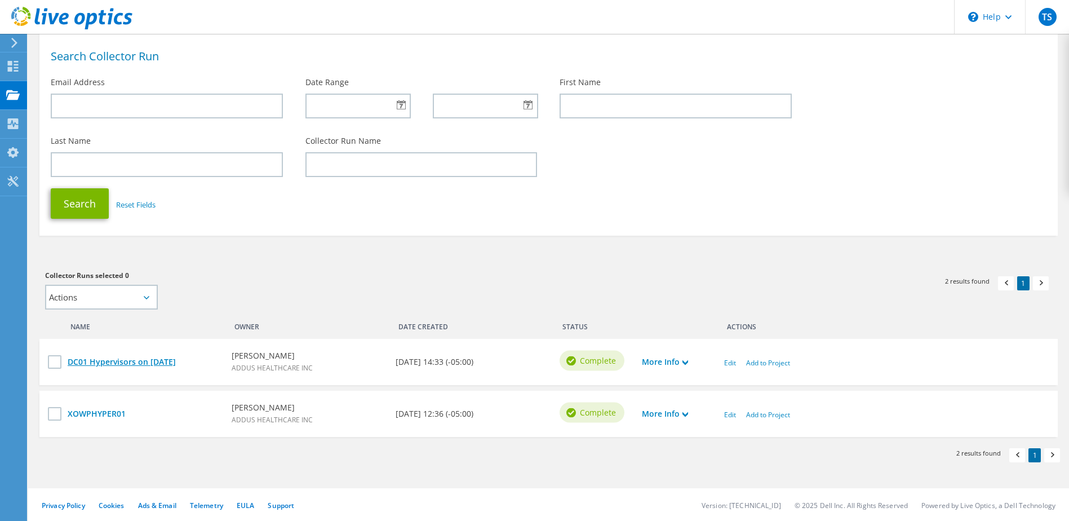
click at [164, 360] on link "DC01 Hypervisors on 10/10/2025" at bounding box center [144, 362] width 153 height 12
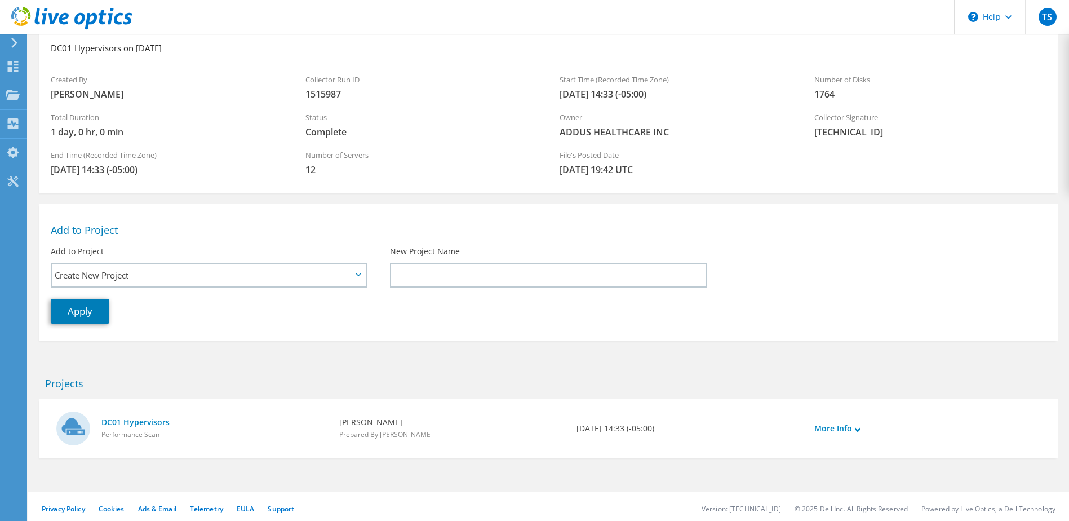
scroll to position [70, 0]
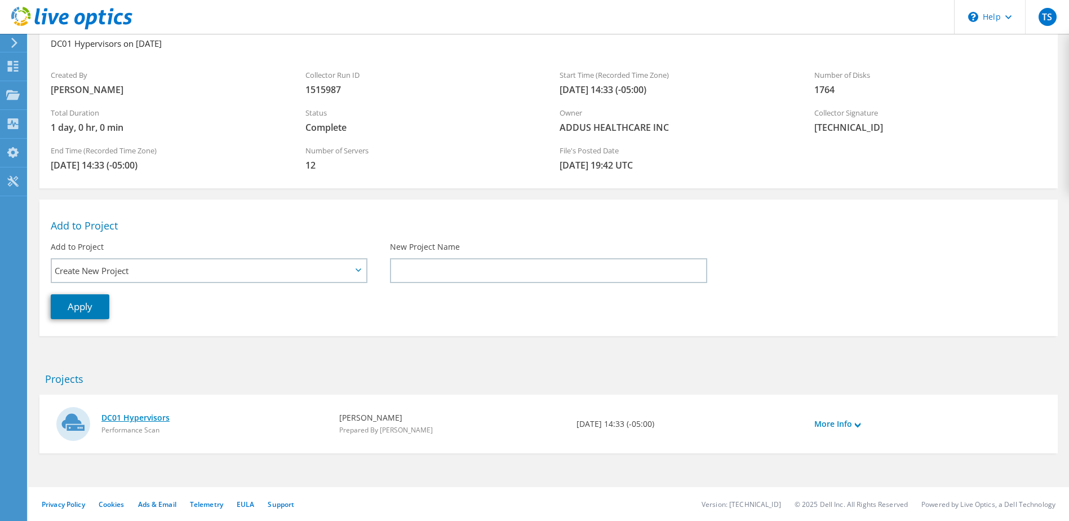
click at [152, 416] on link "DC01 Hypervisors" at bounding box center [214, 417] width 227 height 12
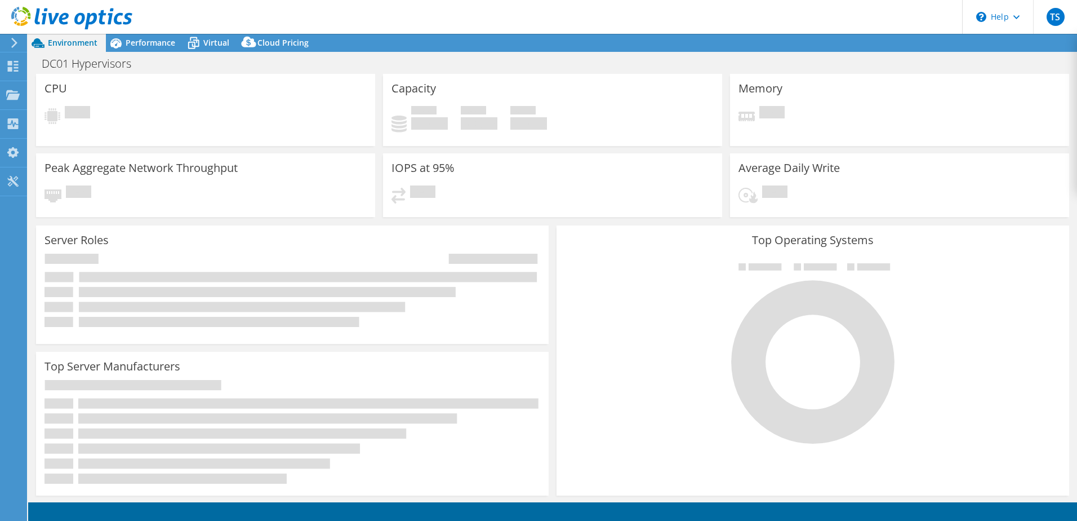
select select "USEast"
select select "USD"
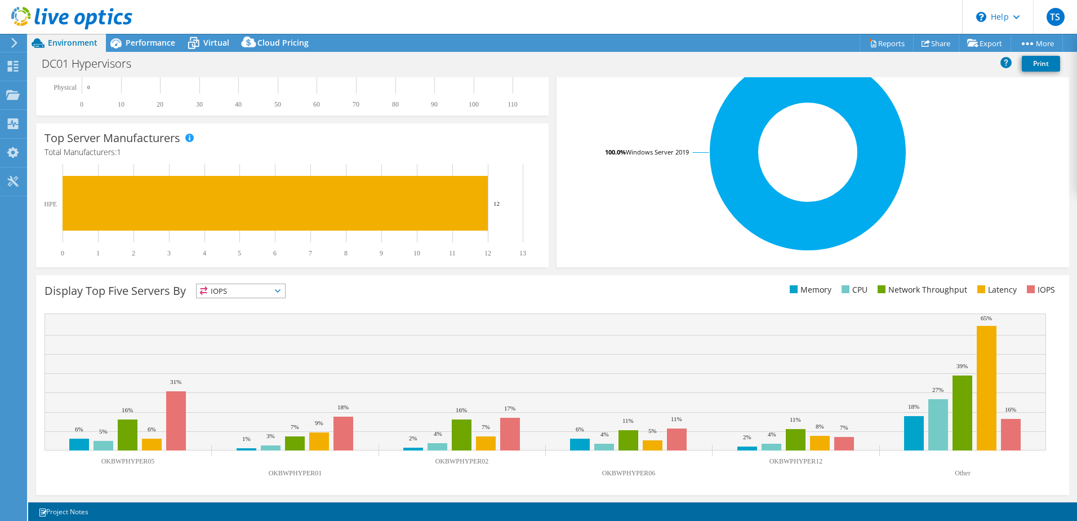
scroll to position [232, 0]
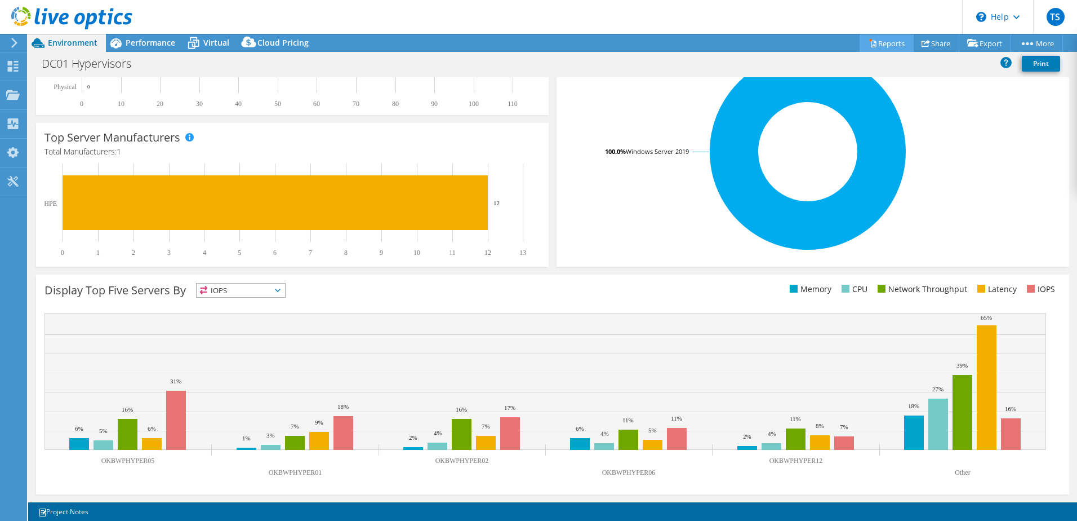
click at [885, 41] on link "Reports" at bounding box center [887, 42] width 54 height 17
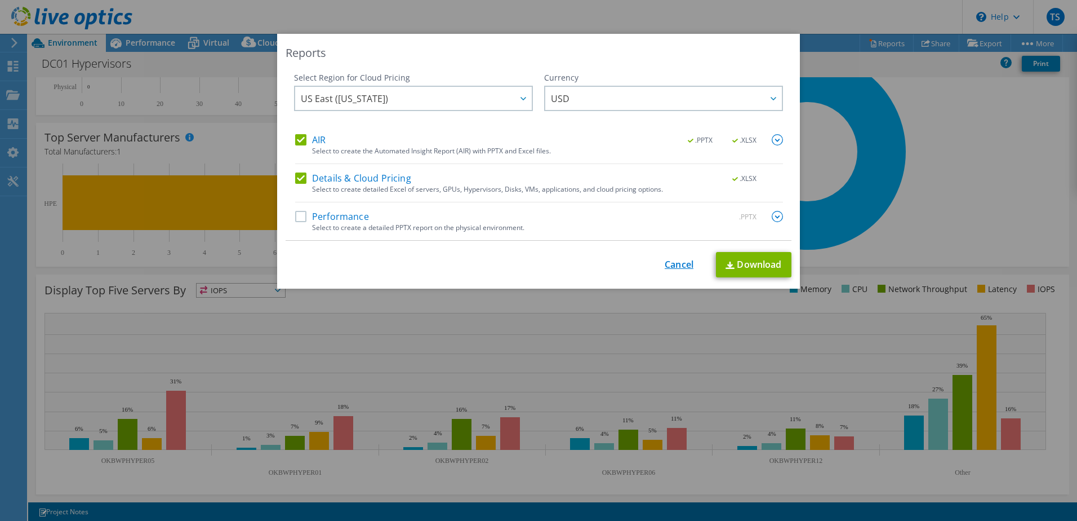
click at [668, 268] on link "Cancel" at bounding box center [679, 264] width 29 height 11
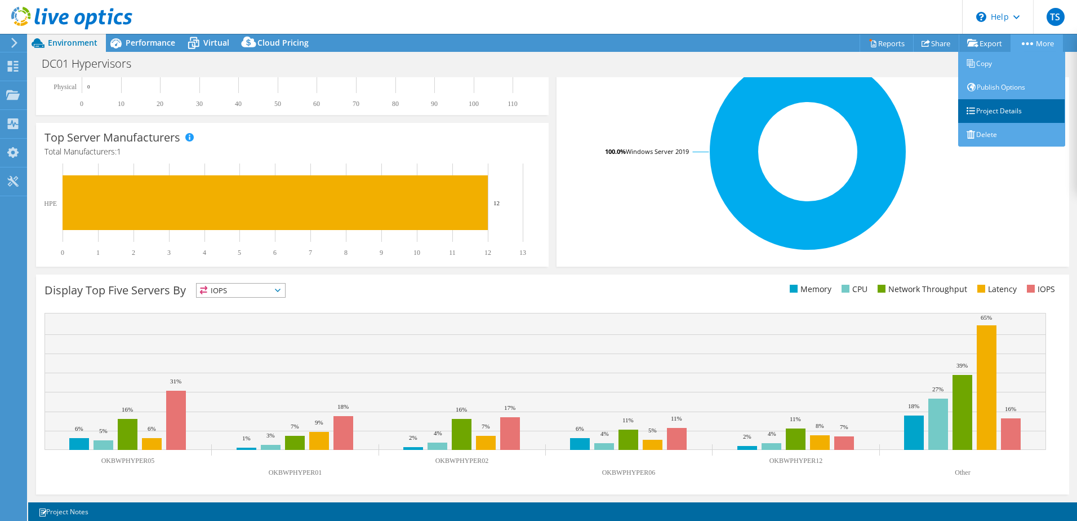
click at [991, 109] on link "Project Details" at bounding box center [1012, 111] width 107 height 24
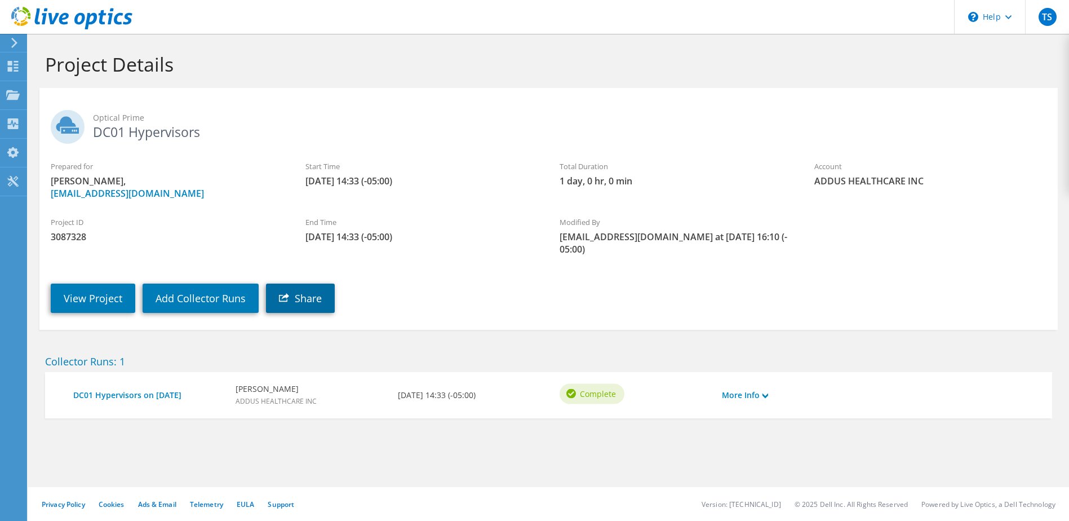
click at [310, 285] on link "Share" at bounding box center [300, 297] width 69 height 29
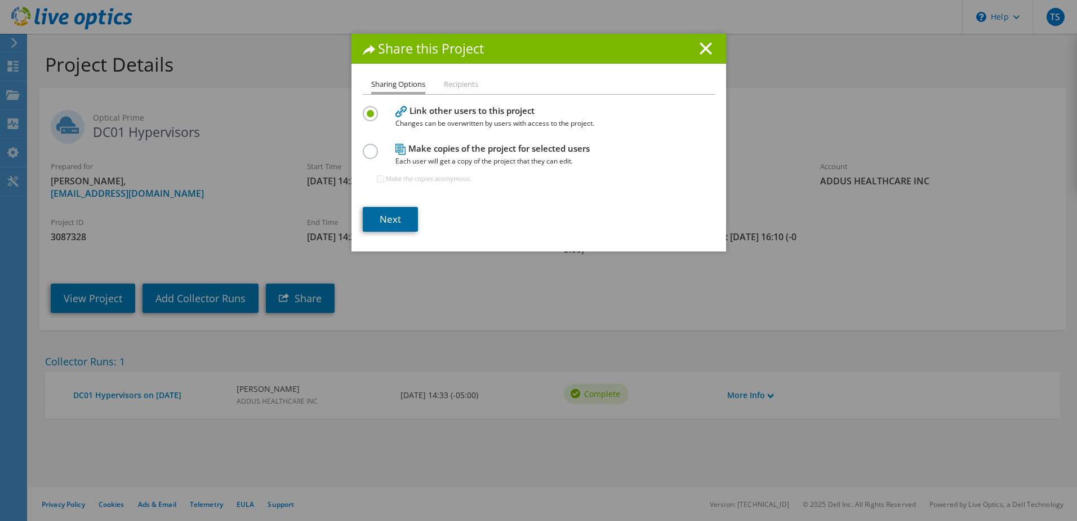
click at [393, 223] on link "Next" at bounding box center [390, 219] width 55 height 25
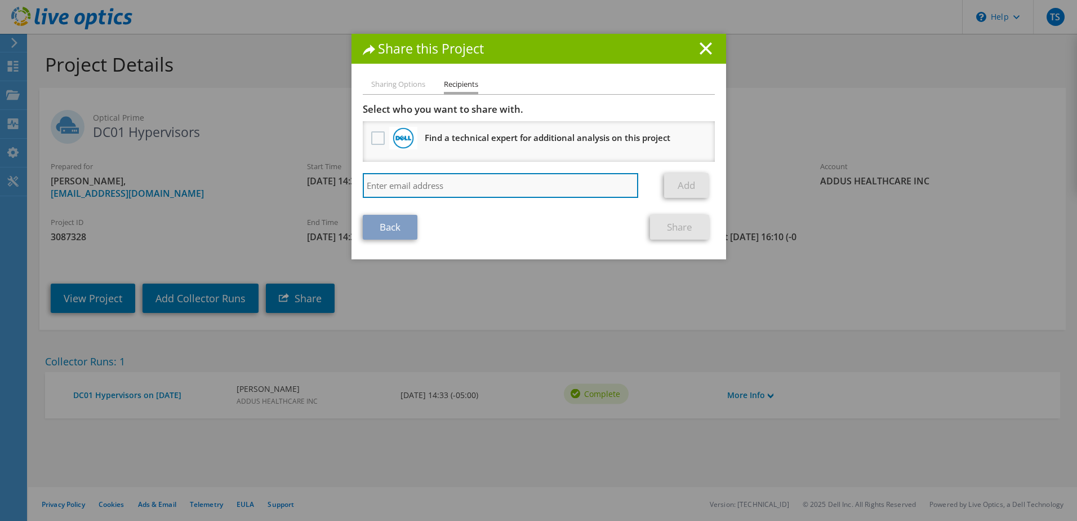
click at [400, 190] on input "search" at bounding box center [501, 185] width 276 height 25
type input "[EMAIL_ADDRESS][DOMAIN_NAME]"
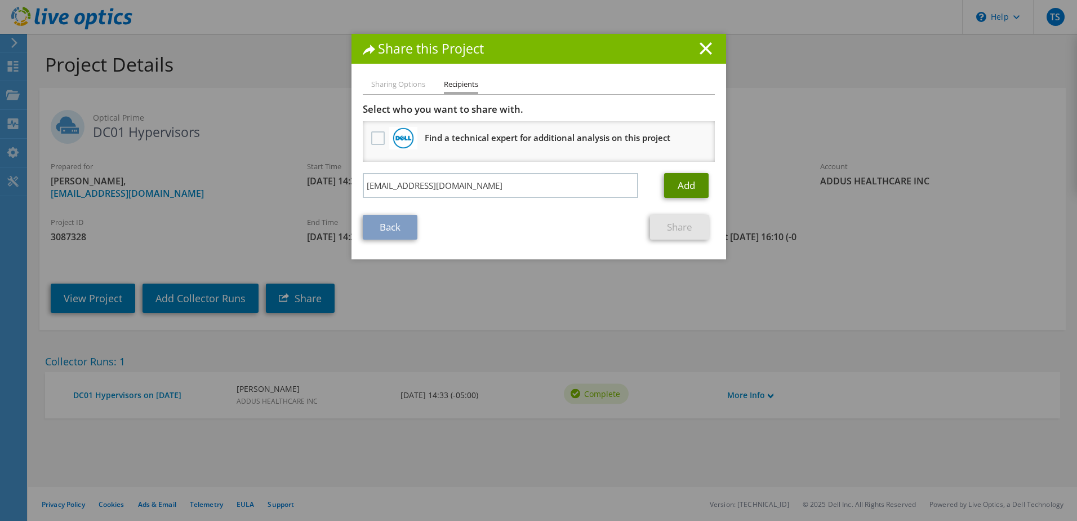
click at [676, 182] on link "Add" at bounding box center [686, 185] width 45 height 25
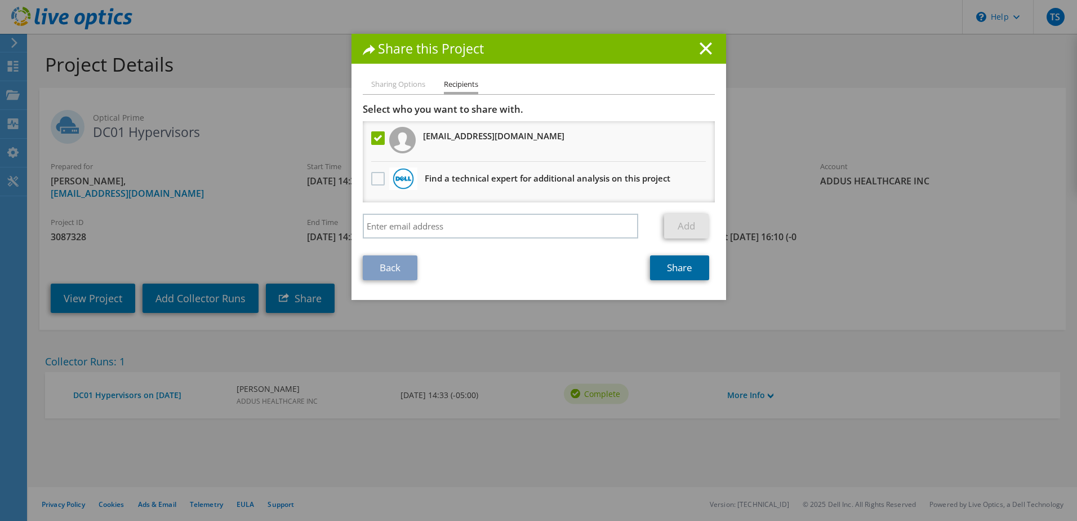
click at [682, 267] on link "Share" at bounding box center [679, 267] width 59 height 25
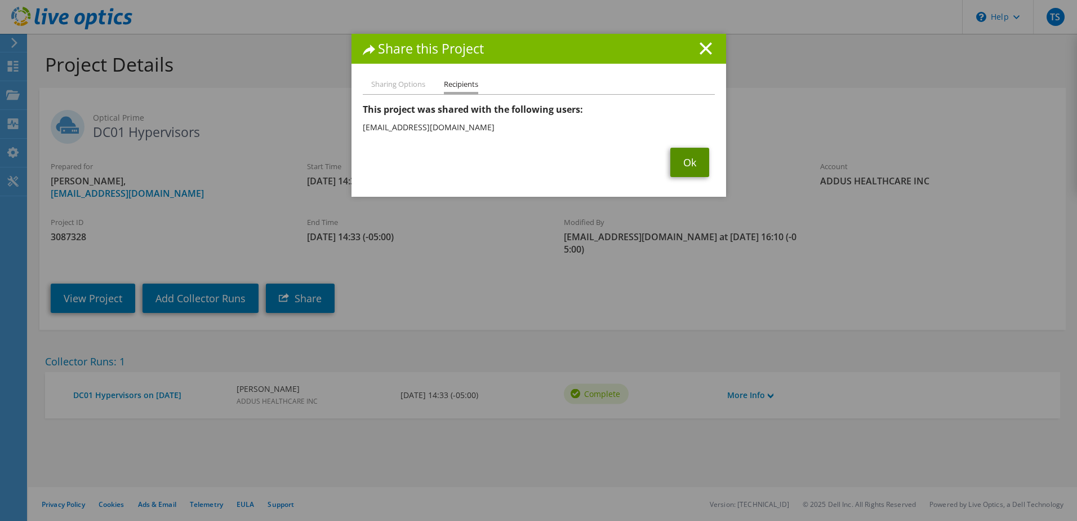
click at [682, 161] on link "Ok" at bounding box center [690, 162] width 39 height 29
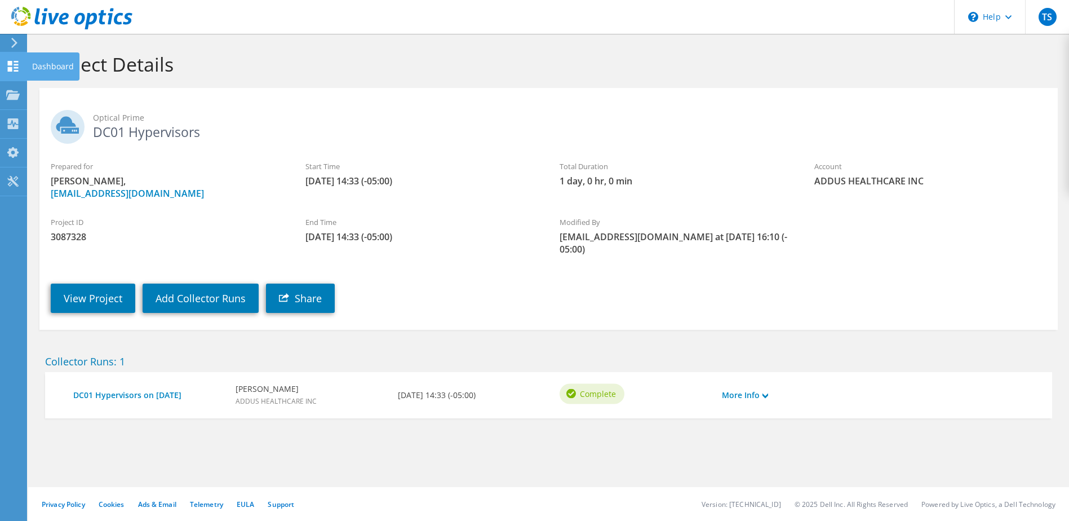
click at [11, 66] on icon at bounding box center [13, 66] width 14 height 11
